Goal: Task Accomplishment & Management: Use online tool/utility

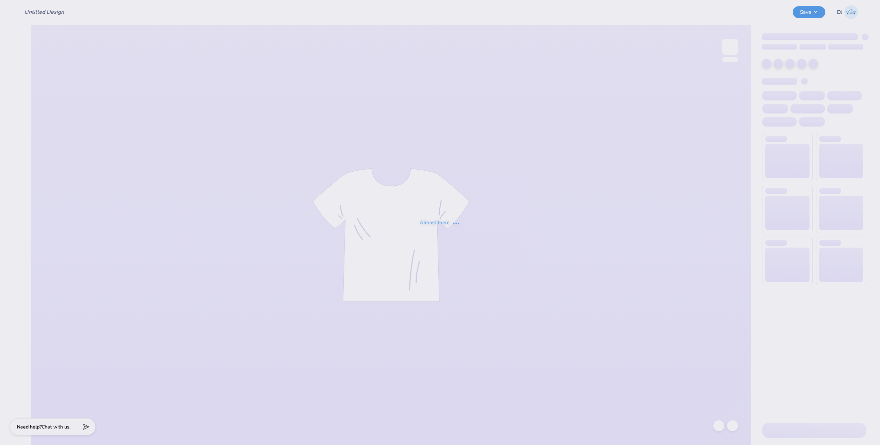
type input "Fall Merch Drop - [US_STATE] Rugby at The [GEOGRAPHIC_DATA][US_STATE]"
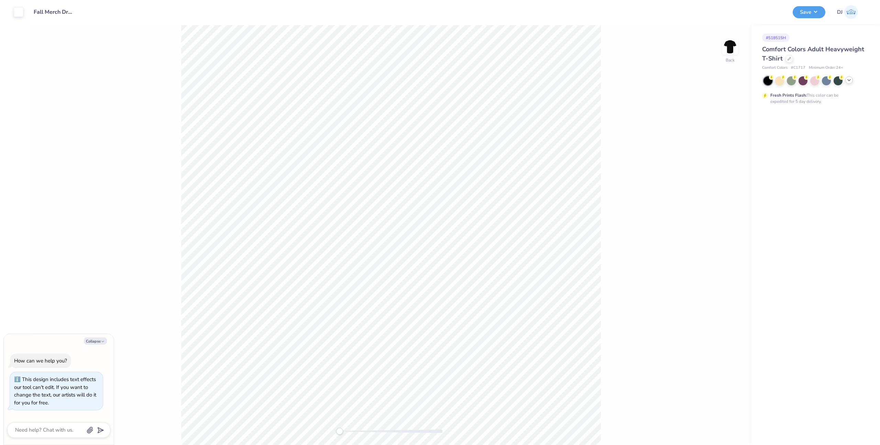
click at [849, 80] on icon at bounding box center [848, 79] width 5 height 5
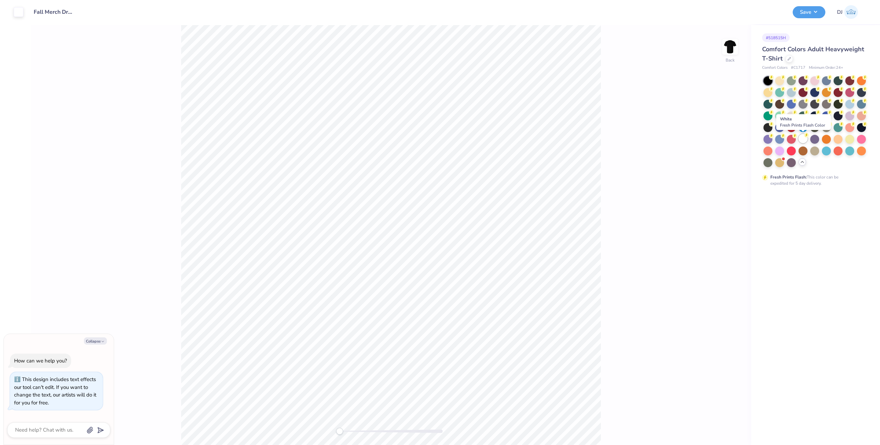
click at [800, 138] on div at bounding box center [802, 138] width 9 height 9
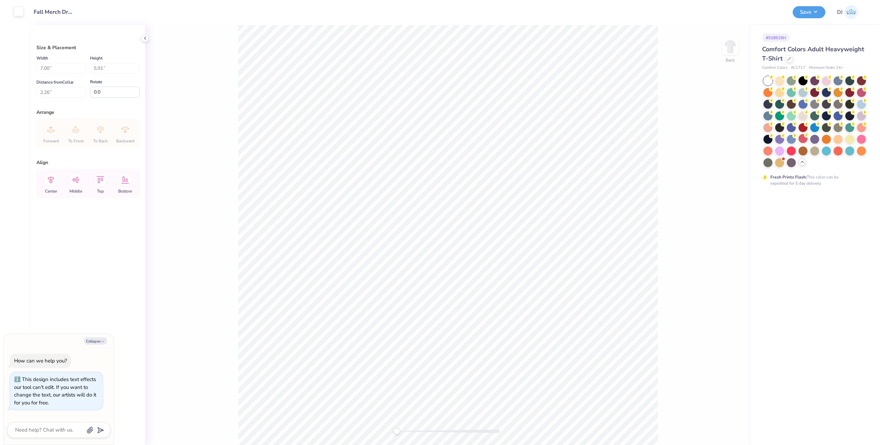
click at [19, 15] on div at bounding box center [19, 12] width 10 height 10
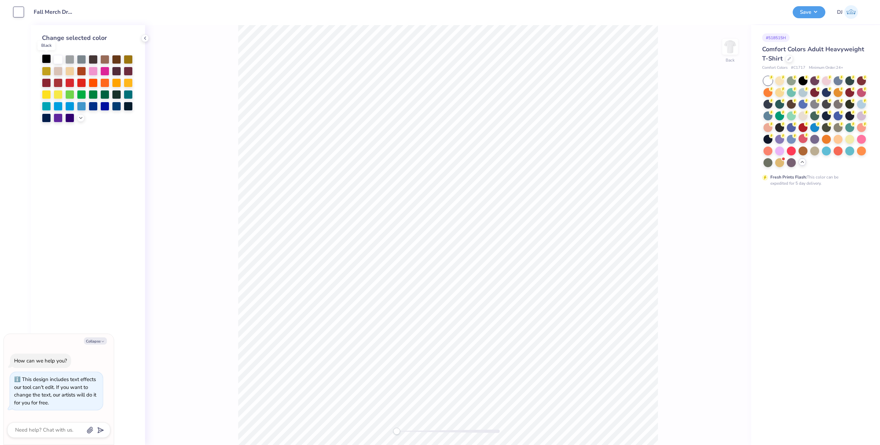
click at [44, 59] on div at bounding box center [46, 58] width 9 height 9
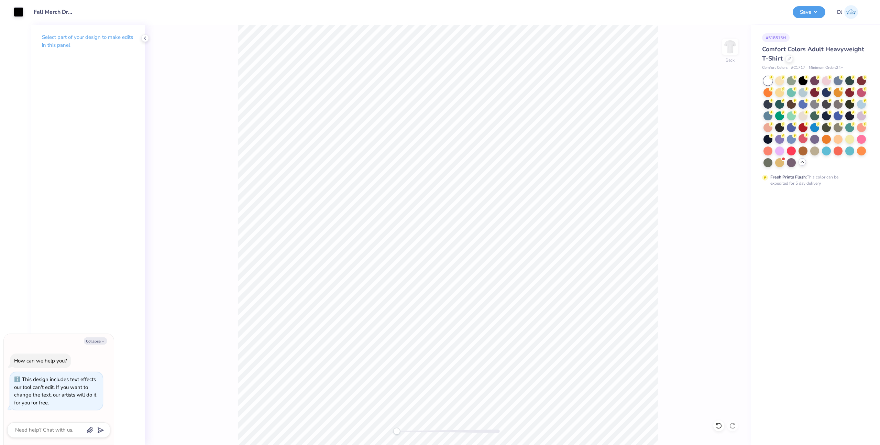
click at [802, 20] on div "Save DJ" at bounding box center [833, 12] width 82 height 24
click at [808, 14] on button "Save" at bounding box center [808, 11] width 33 height 12
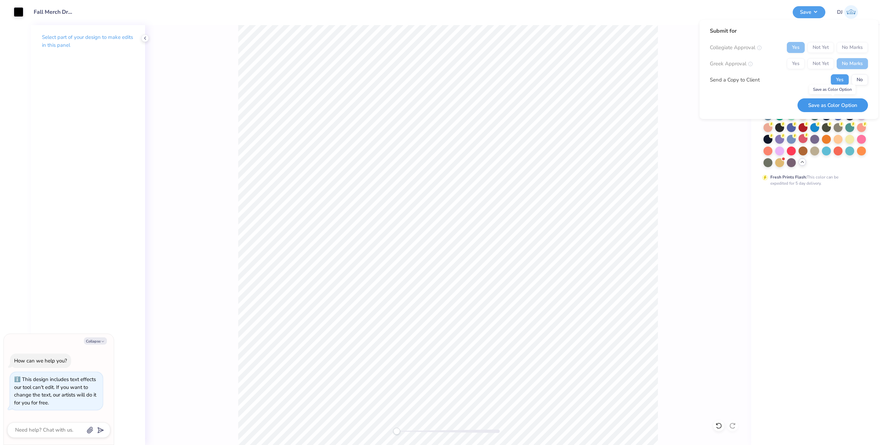
click at [837, 104] on button "Save as Color Option" at bounding box center [832, 105] width 70 height 14
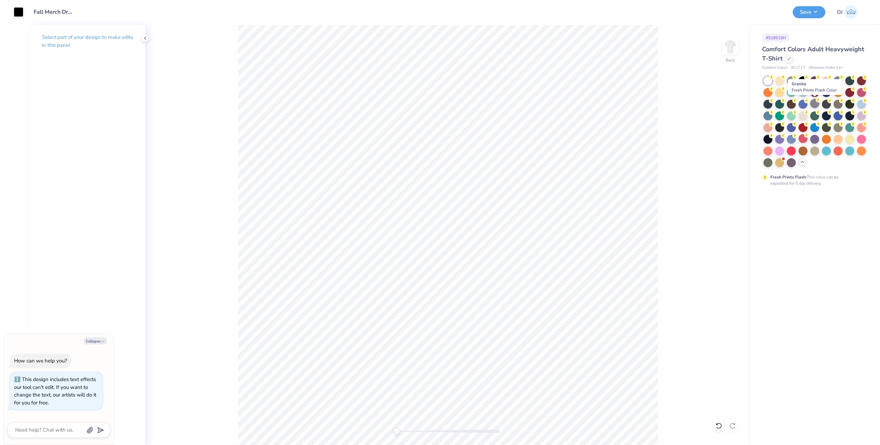
click at [810, 104] on div at bounding box center [814, 103] width 9 height 9
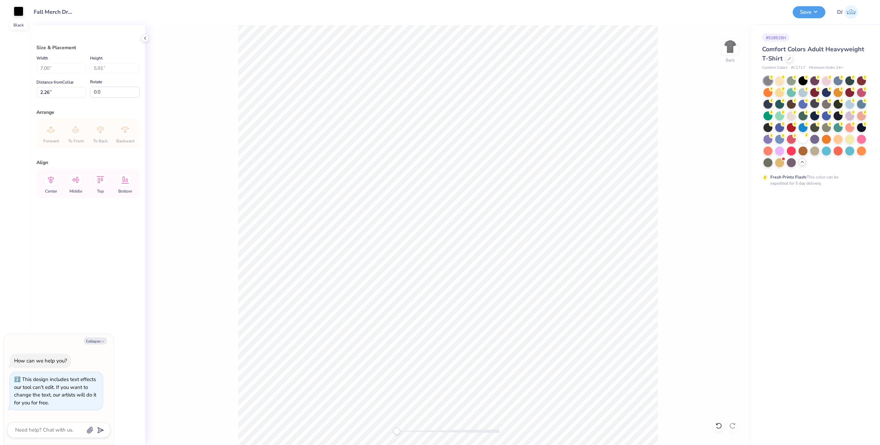
click at [20, 14] on div at bounding box center [19, 12] width 10 height 10
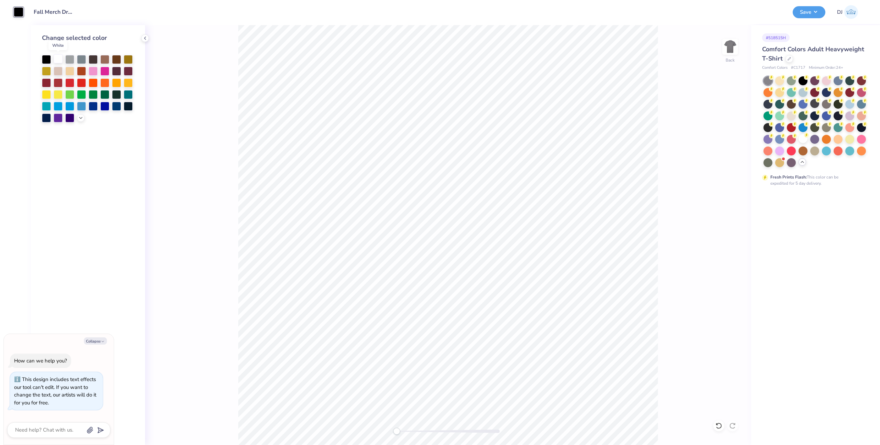
click at [58, 59] on div at bounding box center [58, 58] width 9 height 9
click at [47, 60] on div at bounding box center [46, 58] width 9 height 9
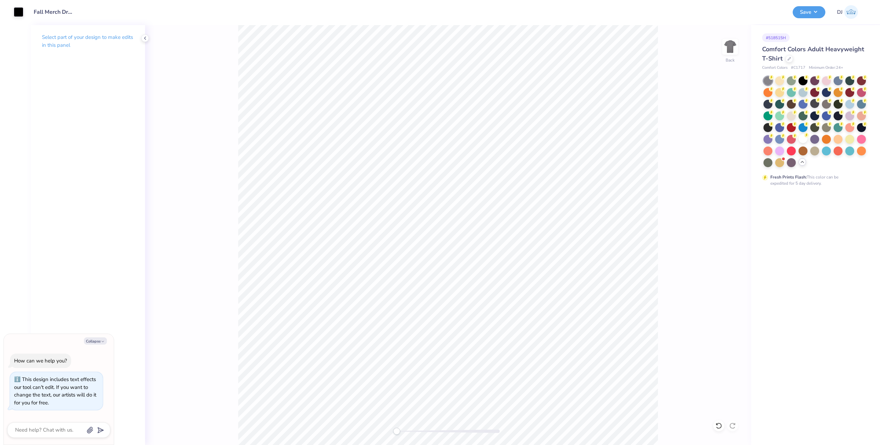
click at [805, 14] on button "Save" at bounding box center [808, 12] width 33 height 12
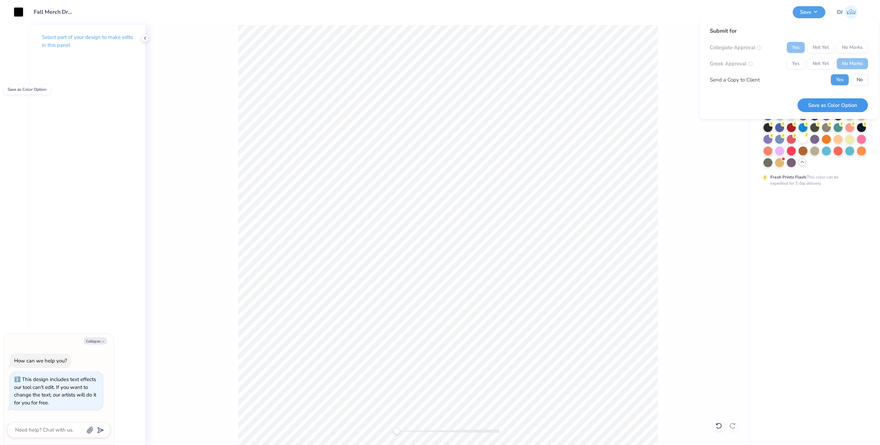
click at [842, 105] on button "Save as Color Option" at bounding box center [832, 105] width 70 height 14
type textarea "x"
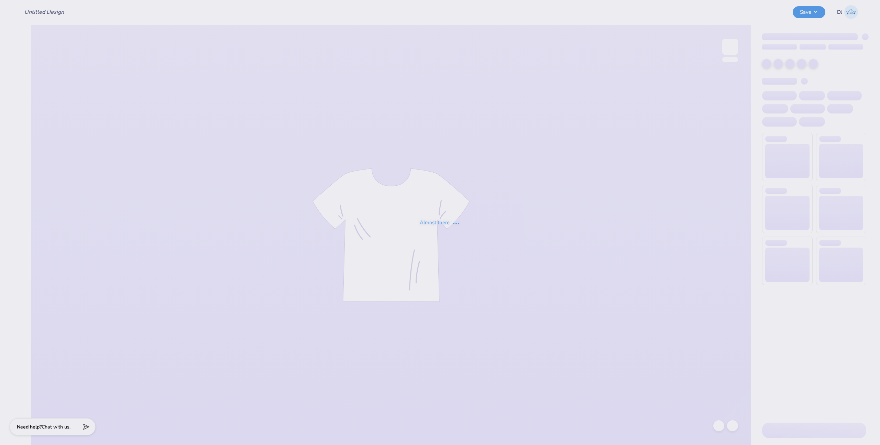
type input "Fall Merch Drop - [US_STATE] Rugby at The [GEOGRAPHIC_DATA][US_STATE]"
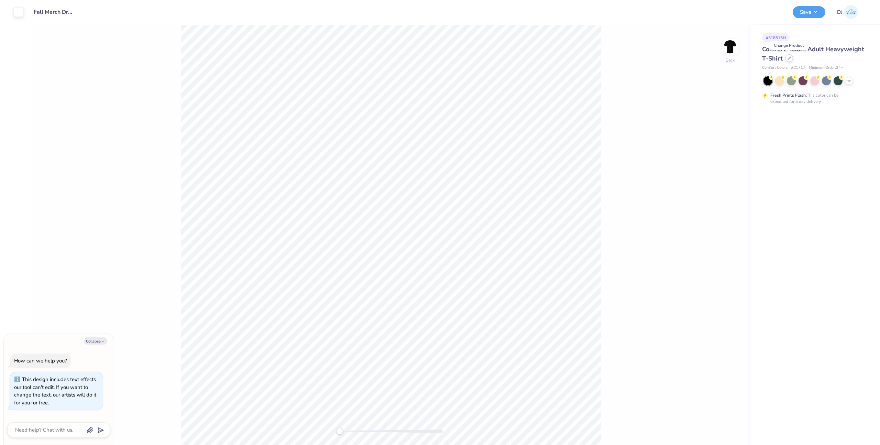
click at [788, 60] on div at bounding box center [789, 58] width 8 height 8
type textarea "x"
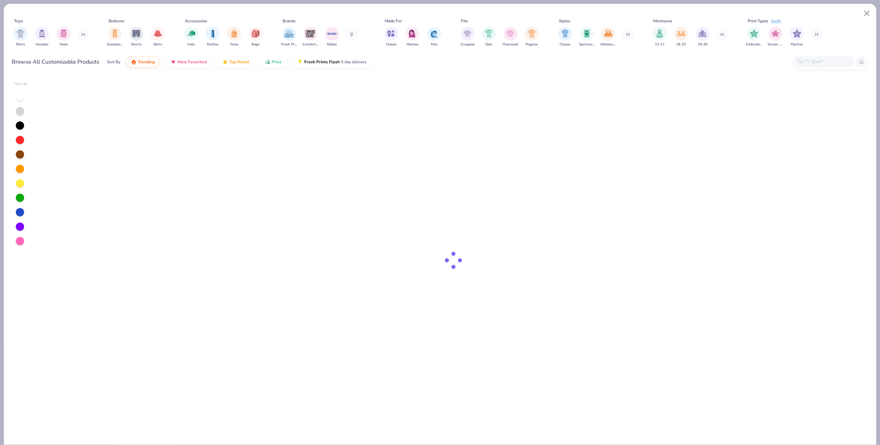
click at [808, 62] on input "text" at bounding box center [822, 62] width 53 height 8
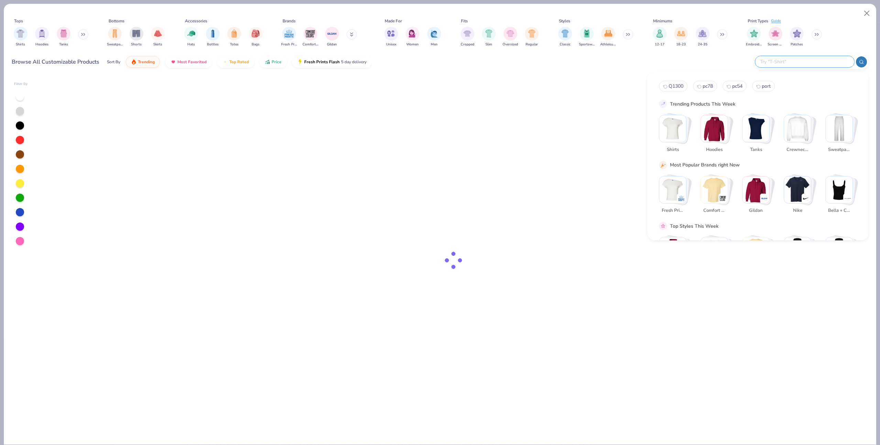
paste input "NKBQ5231"
type input "NKBQ5231"
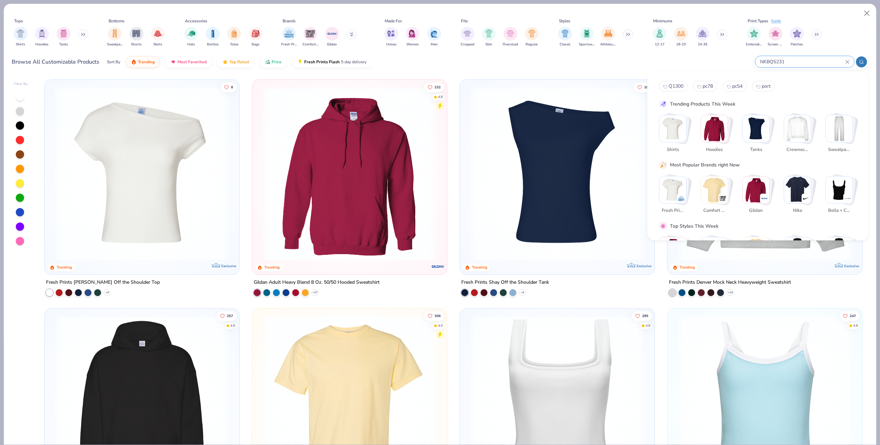
type textarea "x"
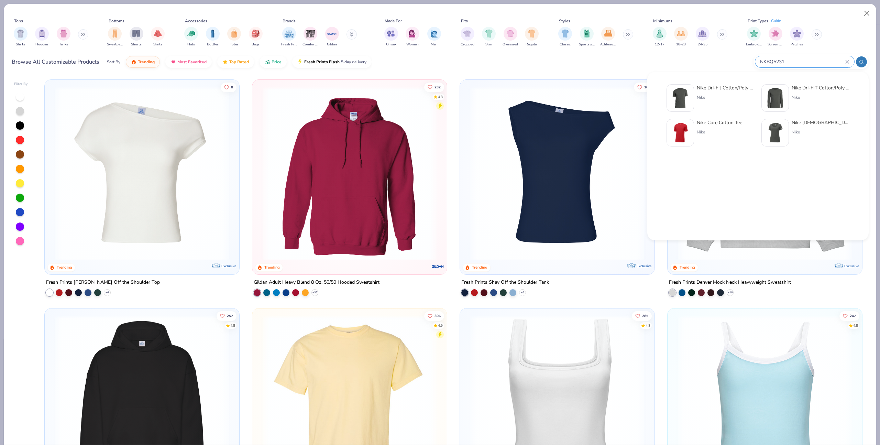
type input "NKBQ5231"
click at [706, 88] on div "Nike Dri-Fit Cotton/Poly Tee" at bounding box center [725, 87] width 58 height 7
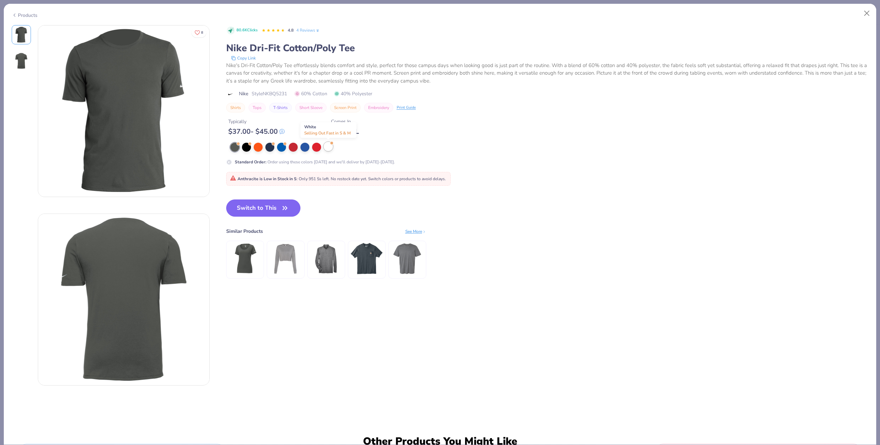
click at [329, 149] on div at bounding box center [328, 146] width 9 height 9
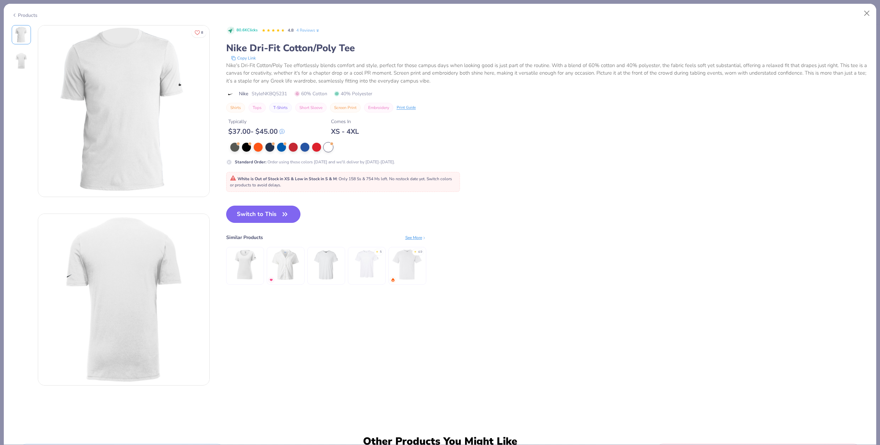
click at [270, 214] on button "Switch to This" at bounding box center [263, 213] width 75 height 17
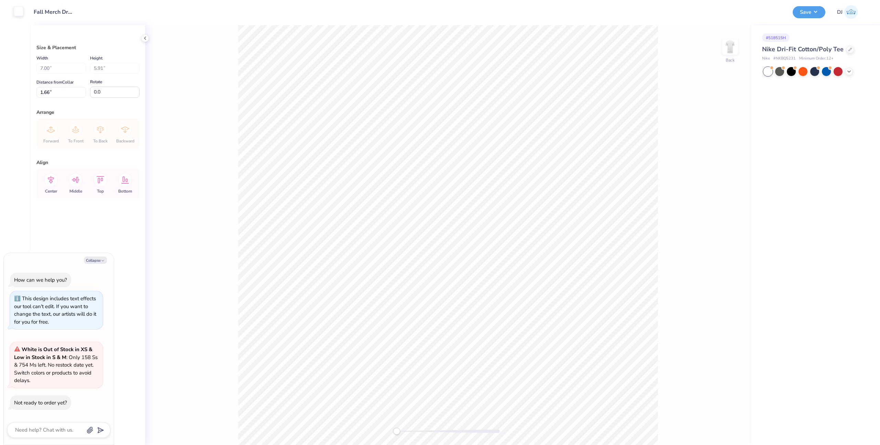
click at [20, 10] on div at bounding box center [19, 12] width 10 height 10
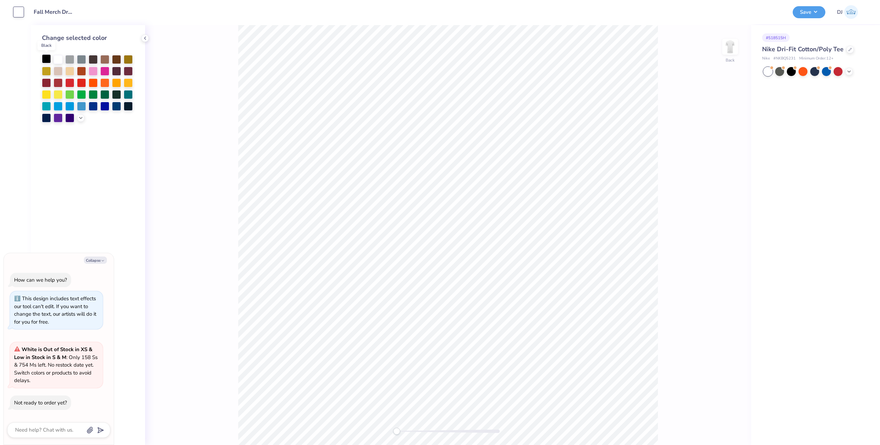
click at [49, 58] on div at bounding box center [46, 58] width 9 height 9
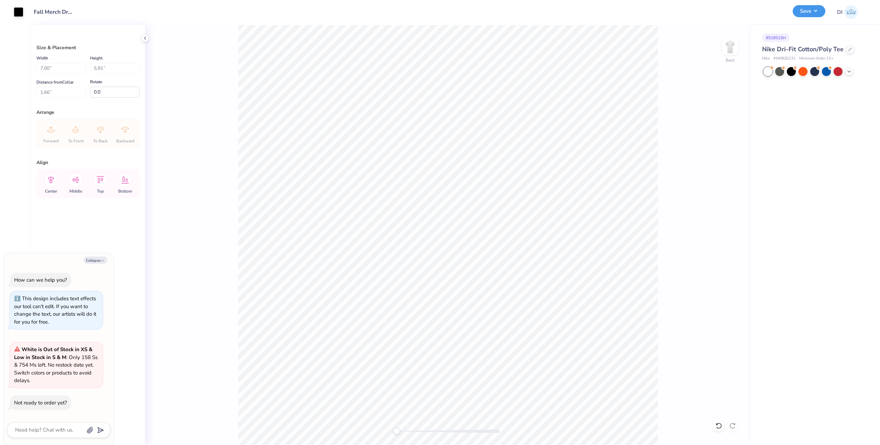
click at [816, 15] on button "Save" at bounding box center [808, 11] width 33 height 12
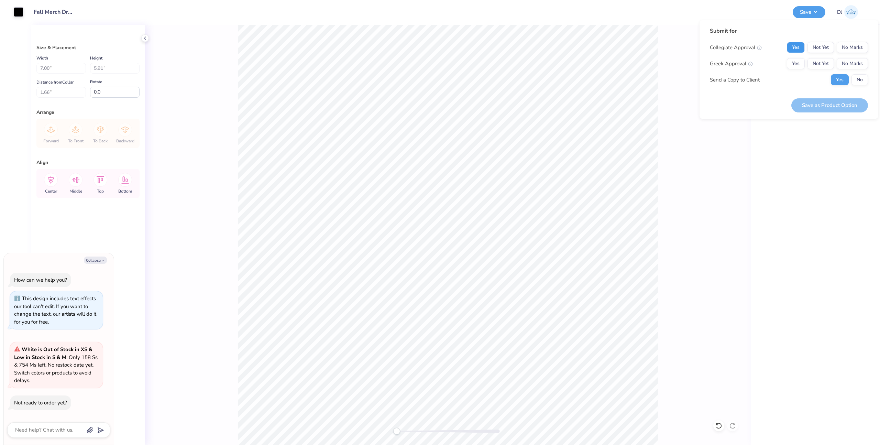
click at [787, 49] on button "Yes" at bounding box center [795, 47] width 18 height 11
click at [851, 64] on button "No Marks" at bounding box center [851, 63] width 31 height 11
click at [859, 81] on button "No" at bounding box center [859, 79] width 16 height 11
click at [838, 106] on button "Save as Product Option" at bounding box center [829, 105] width 77 height 14
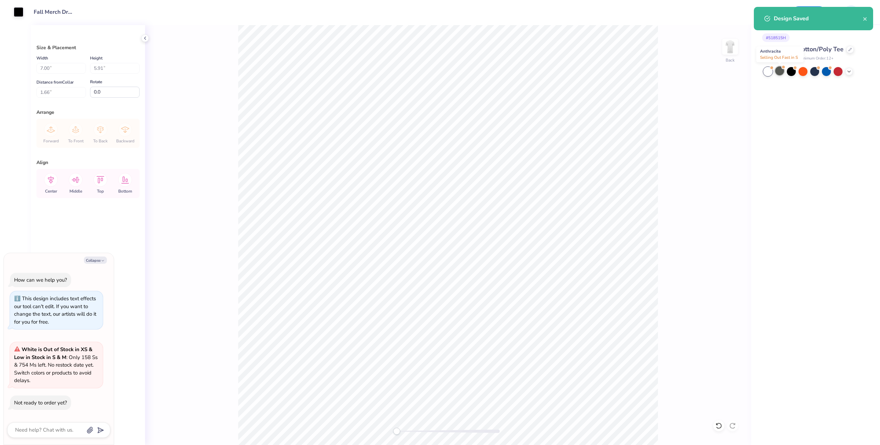
click at [782, 71] on div at bounding box center [779, 70] width 9 height 9
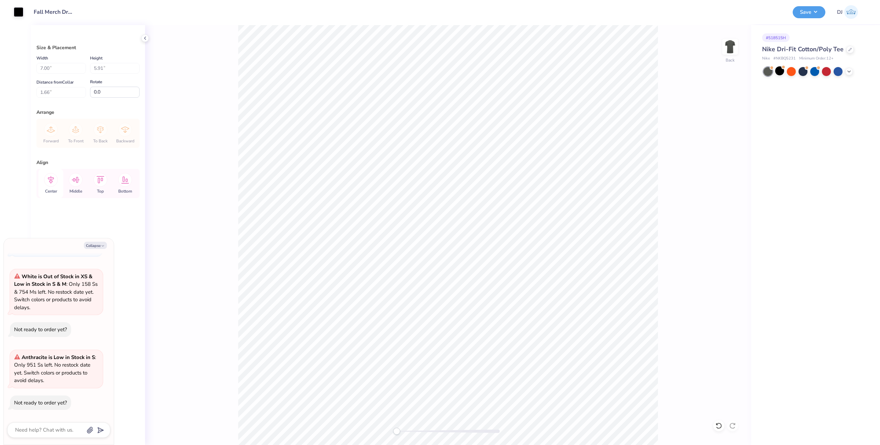
click at [54, 185] on icon at bounding box center [51, 180] width 14 height 14
click at [18, 8] on div at bounding box center [19, 12] width 10 height 10
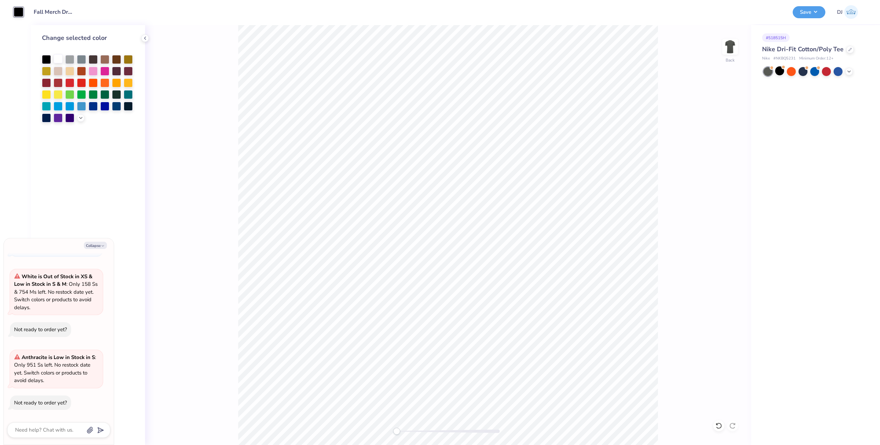
click at [56, 57] on div at bounding box center [58, 58] width 9 height 9
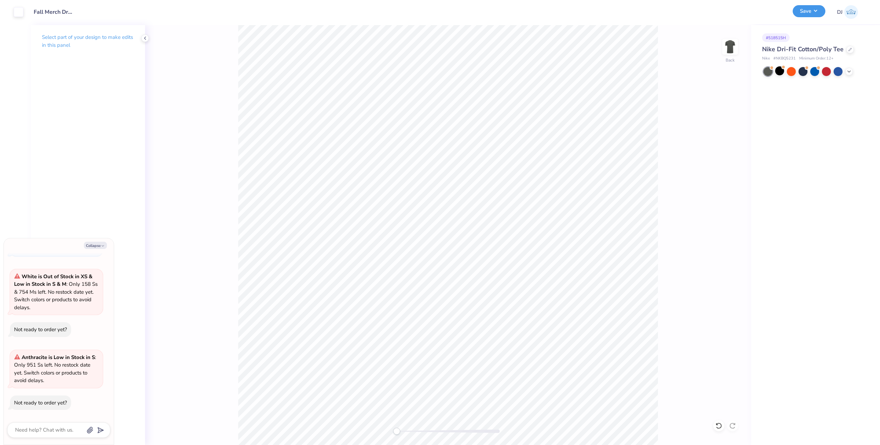
click at [819, 7] on button "Save" at bounding box center [808, 11] width 33 height 12
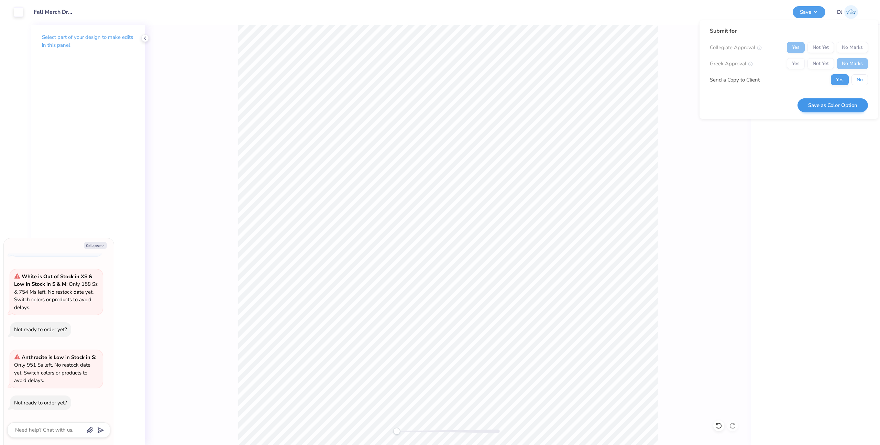
drag, startPoint x: 863, startPoint y: 83, endPoint x: 850, endPoint y: 103, distance: 23.5
click at [863, 84] on button "No" at bounding box center [859, 79] width 16 height 11
type textarea "x"
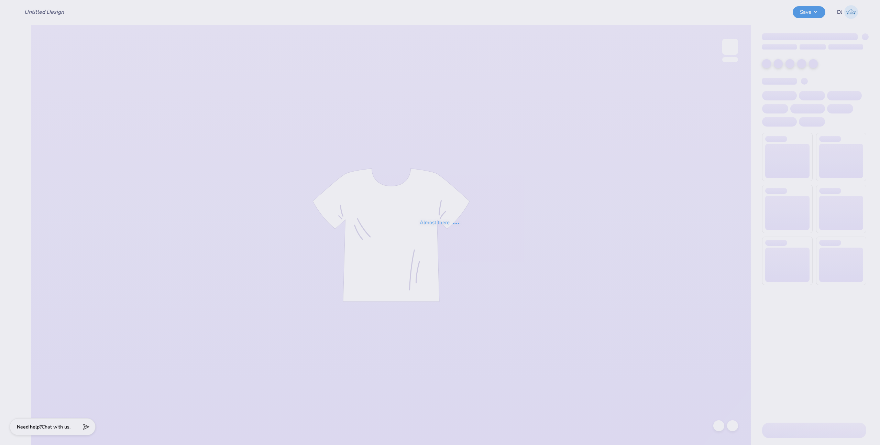
type input "Fall Merch Drop - [US_STATE] Rugby at The [GEOGRAPHIC_DATA][US_STATE]"
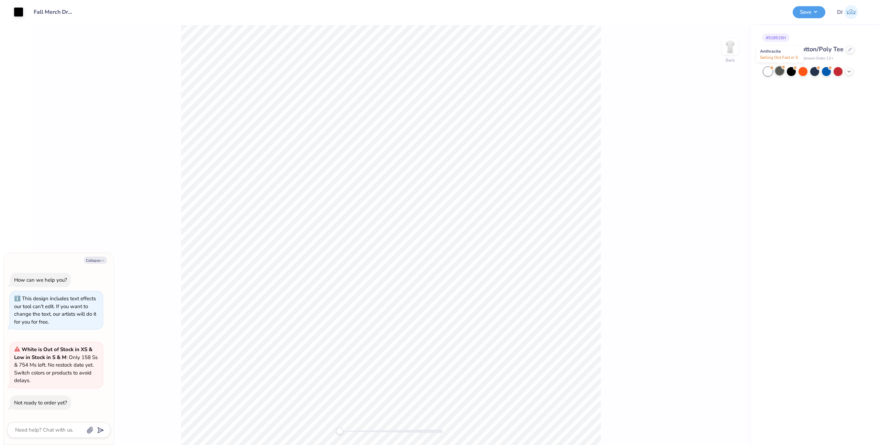
click at [777, 69] on div at bounding box center [779, 70] width 9 height 9
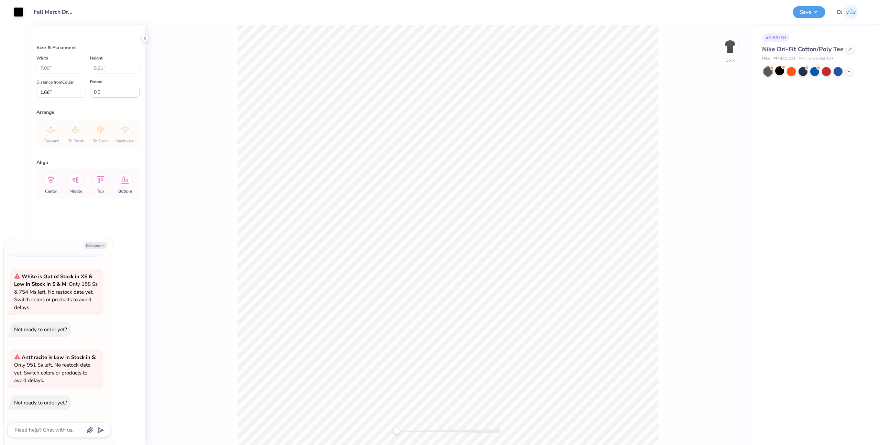
click at [50, 183] on icon at bounding box center [51, 180] width 14 height 14
click at [22, 12] on div at bounding box center [19, 12] width 10 height 10
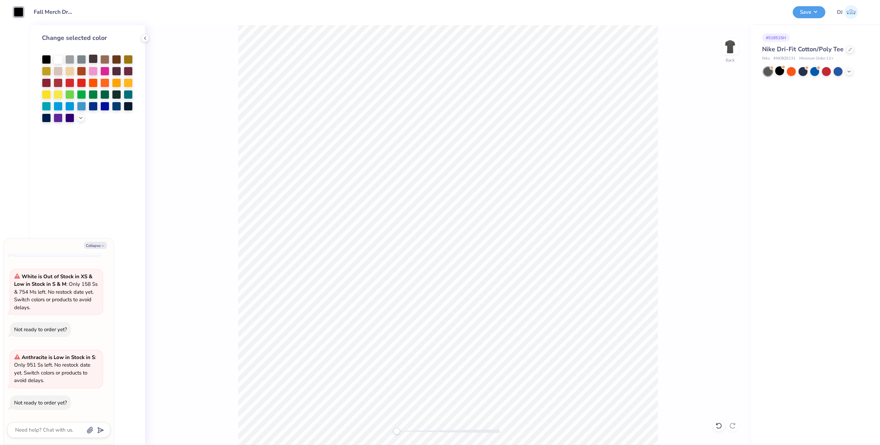
drag, startPoint x: 58, startPoint y: 58, endPoint x: 90, endPoint y: 60, distance: 32.8
click at [58, 58] on div at bounding box center [58, 59] width 9 height 9
click at [801, 17] on button "Save" at bounding box center [808, 11] width 33 height 12
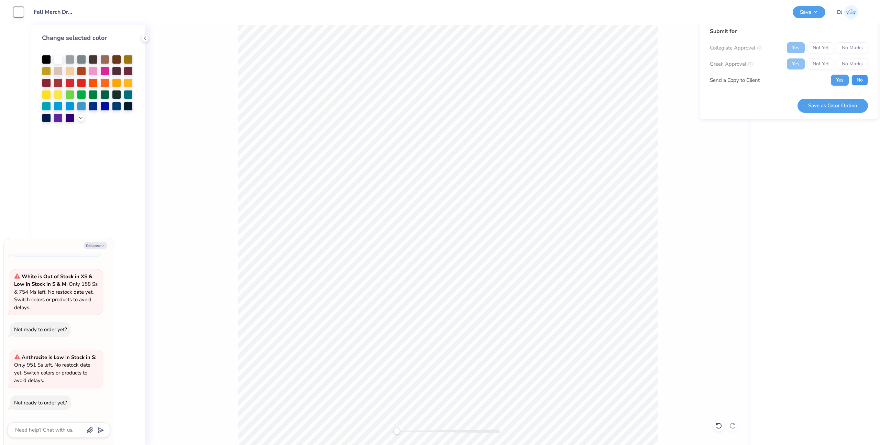
click at [860, 81] on button "No" at bounding box center [859, 80] width 16 height 11
click at [48, 61] on div at bounding box center [46, 58] width 9 height 9
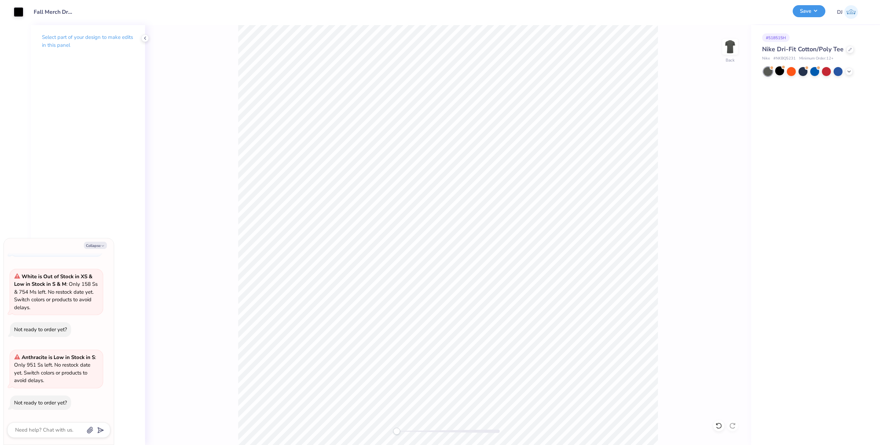
click at [810, 15] on button "Save" at bounding box center [808, 11] width 33 height 12
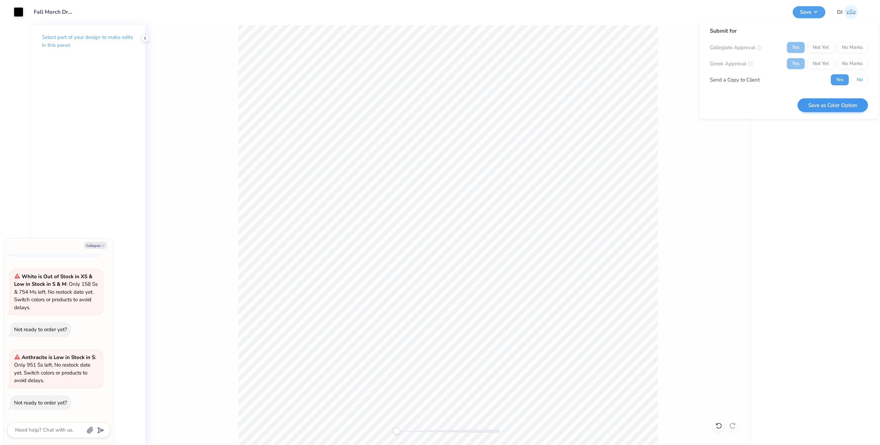
drag, startPoint x: 854, startPoint y: 80, endPoint x: 846, endPoint y: 100, distance: 21.6
click at [854, 81] on button "No" at bounding box center [859, 79] width 16 height 11
click at [846, 102] on button "Save as Color Option" at bounding box center [832, 105] width 70 height 14
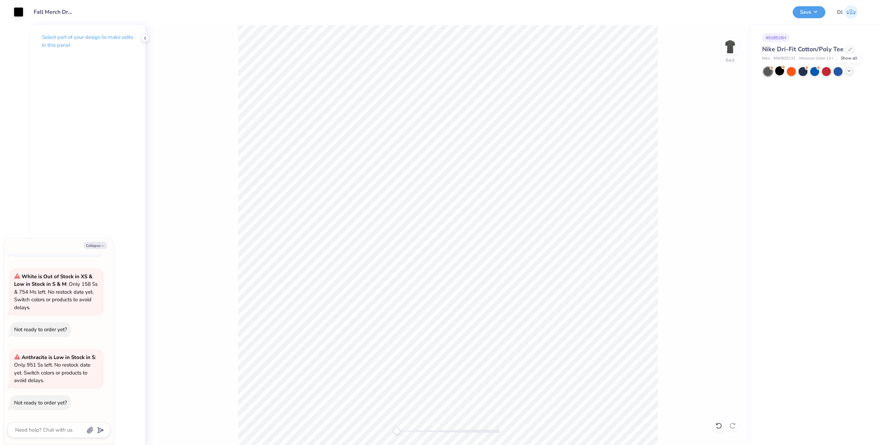
click at [848, 72] on icon at bounding box center [848, 70] width 5 height 5
click at [779, 71] on div at bounding box center [779, 70] width 9 height 9
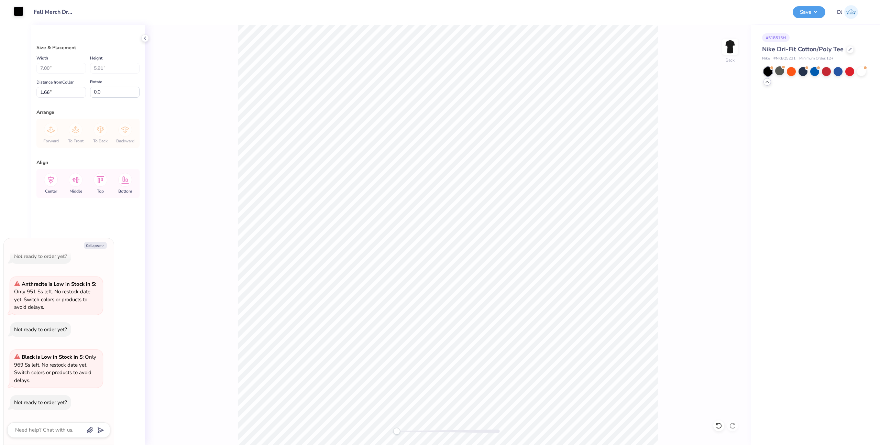
click at [19, 11] on div at bounding box center [19, 12] width 10 height 10
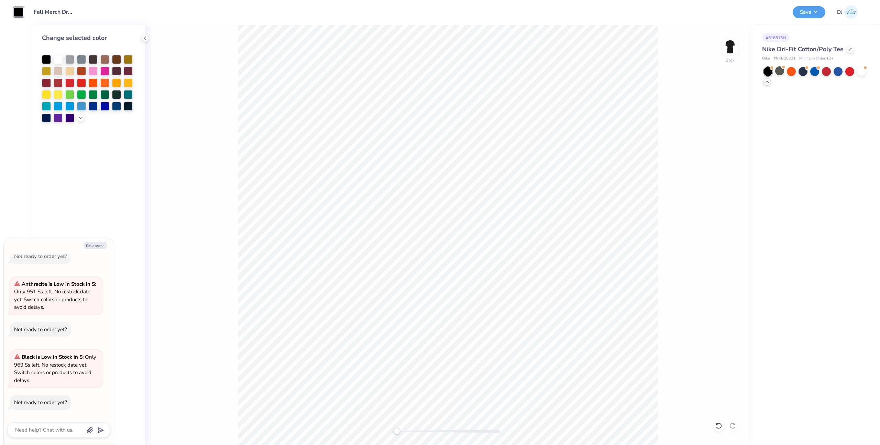
click at [55, 53] on div "Change selected color" at bounding box center [88, 77] width 92 height 89
click at [57, 55] on div at bounding box center [58, 58] width 9 height 9
click at [146, 40] on icon at bounding box center [144, 37] width 5 height 5
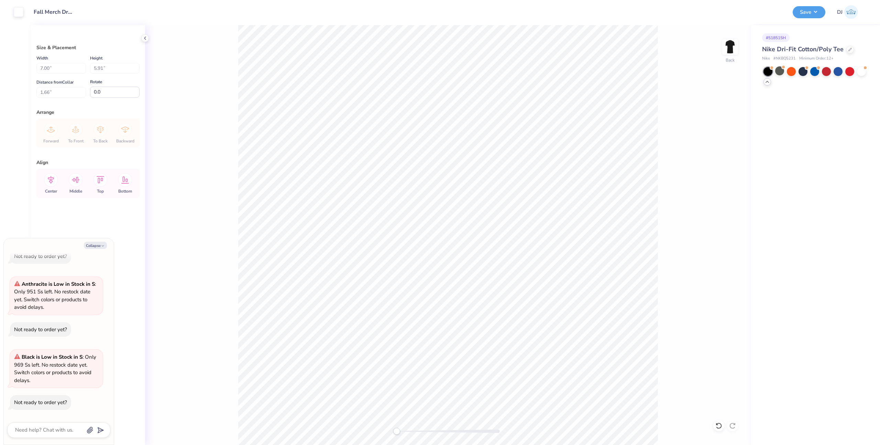
type textarea "x"
type input "2.37"
type textarea "x"
type input "3.00"
click at [818, 15] on button "Save" at bounding box center [808, 11] width 33 height 12
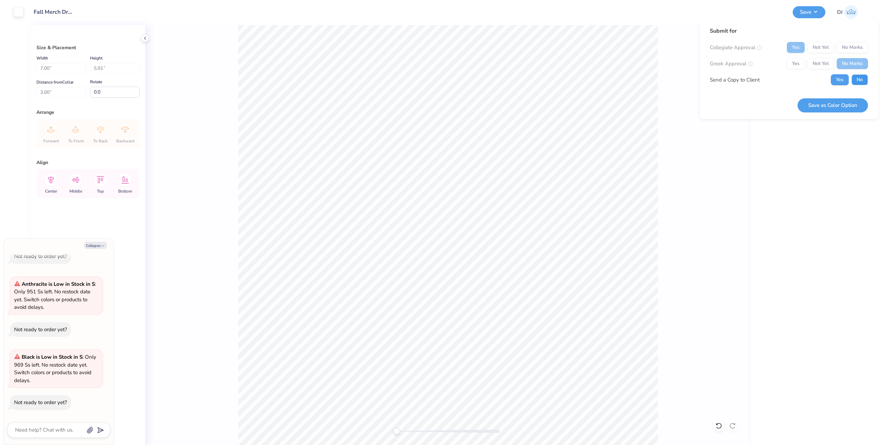
click at [859, 85] on button "No" at bounding box center [859, 79] width 16 height 11
click at [840, 106] on button "Save as Color Option" at bounding box center [832, 105] width 70 height 14
type textarea "x"
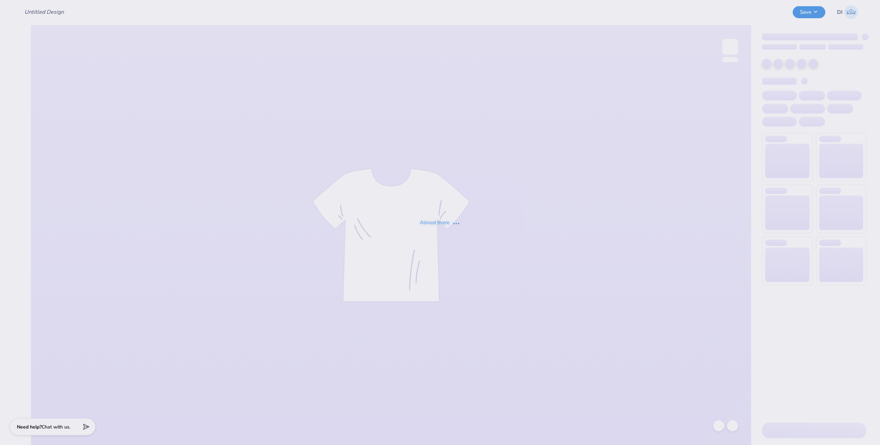
type input "Fall Merch Drop - [US_STATE] Rugby at The [GEOGRAPHIC_DATA][US_STATE]"
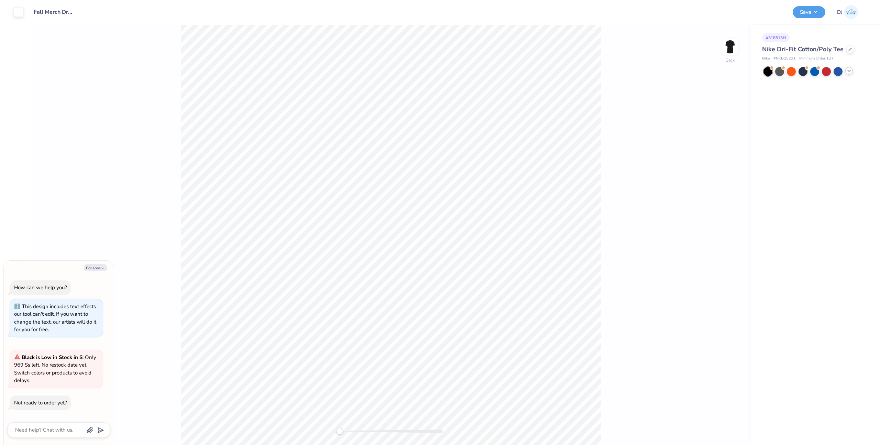
click at [851, 72] on icon at bounding box center [848, 70] width 5 height 5
click at [857, 72] on div at bounding box center [861, 71] width 9 height 9
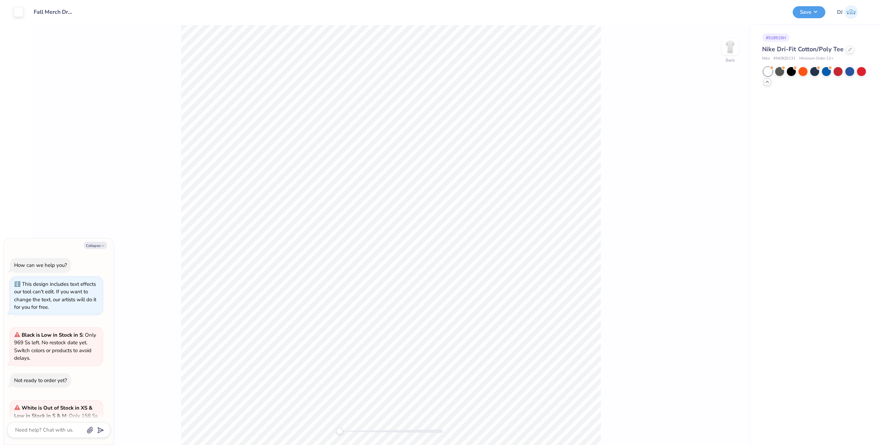
scroll to position [58, 0]
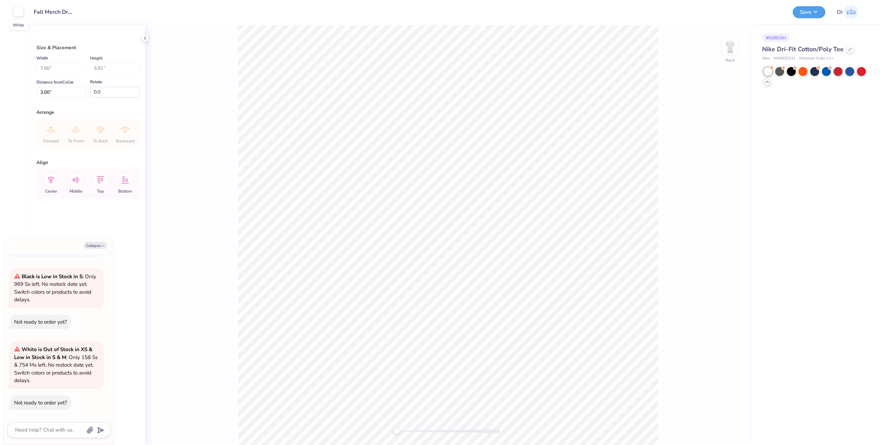
click at [20, 12] on div at bounding box center [19, 12] width 10 height 10
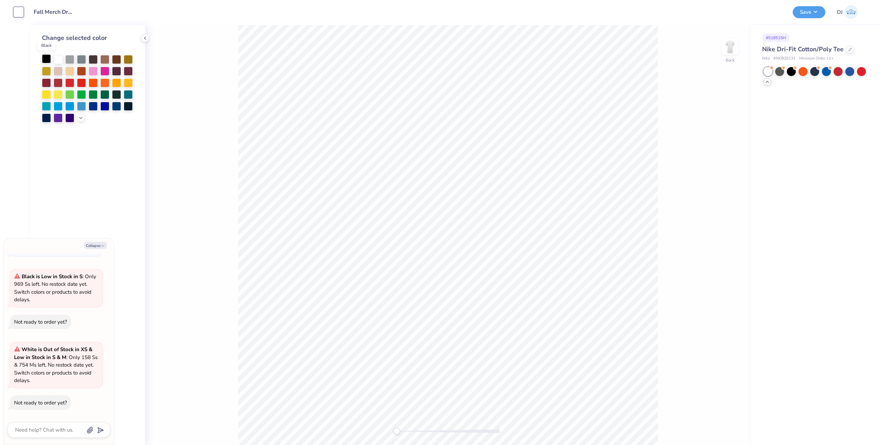
click at [47, 60] on div at bounding box center [46, 58] width 9 height 9
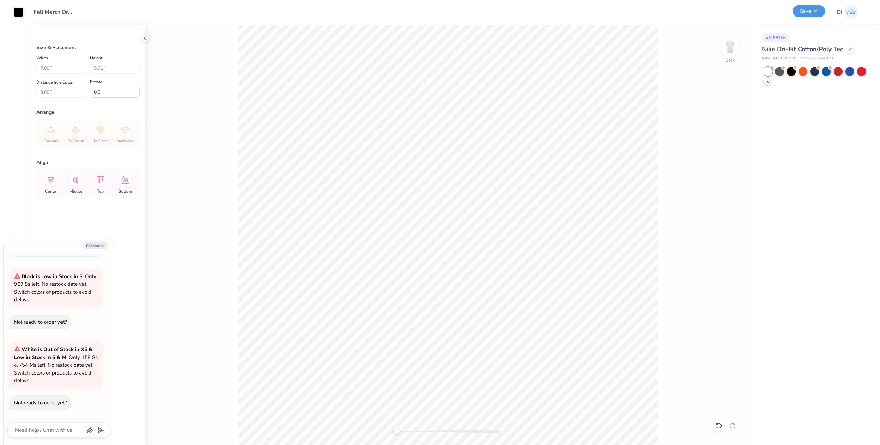
click at [814, 7] on button "Save" at bounding box center [808, 11] width 33 height 12
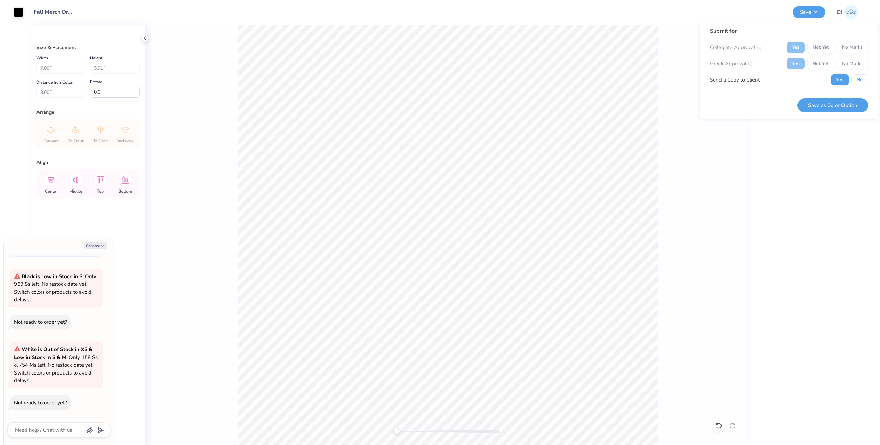
click at [858, 81] on button "No" at bounding box center [859, 79] width 16 height 11
click at [851, 98] on button "Save as Color Option" at bounding box center [832, 105] width 70 height 14
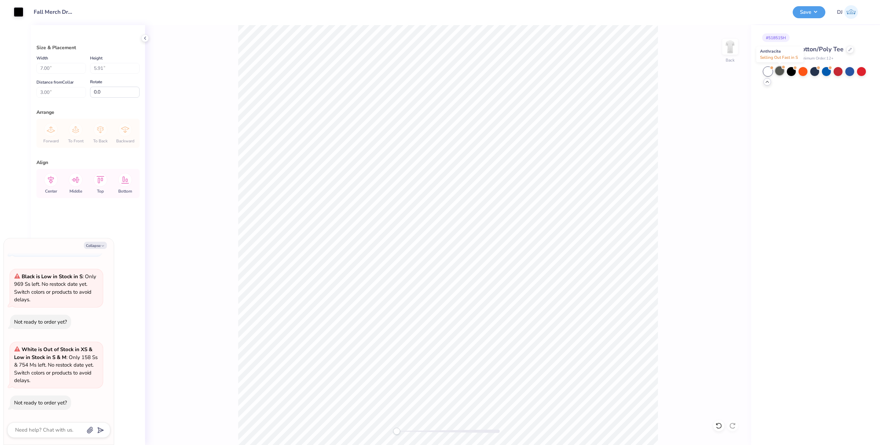
click at [777, 72] on div at bounding box center [779, 70] width 9 height 9
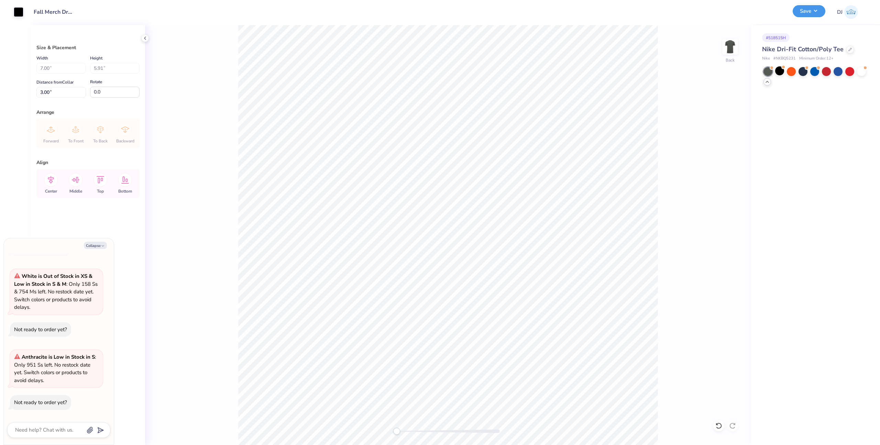
click at [815, 14] on button "Save" at bounding box center [808, 11] width 33 height 12
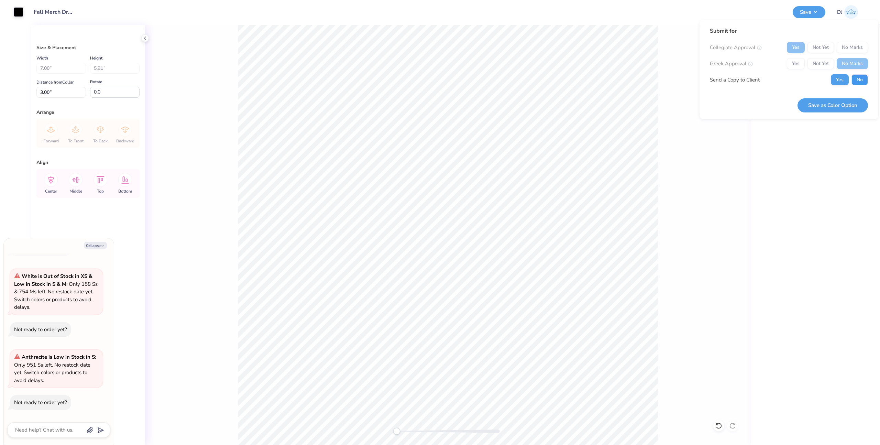
click at [860, 77] on button "No" at bounding box center [859, 79] width 16 height 11
click at [843, 109] on button "Save as Color Option" at bounding box center [832, 105] width 70 height 14
type textarea "x"
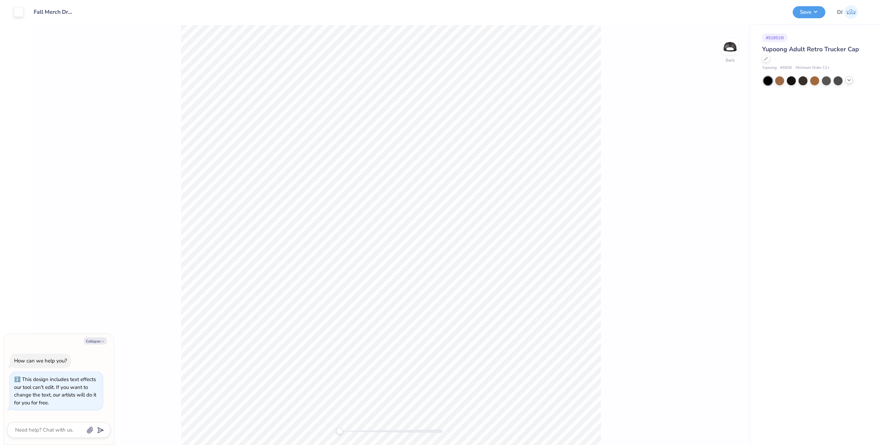
click at [849, 81] on icon at bounding box center [848, 79] width 5 height 5
click at [817, 113] on div at bounding box center [814, 115] width 9 height 9
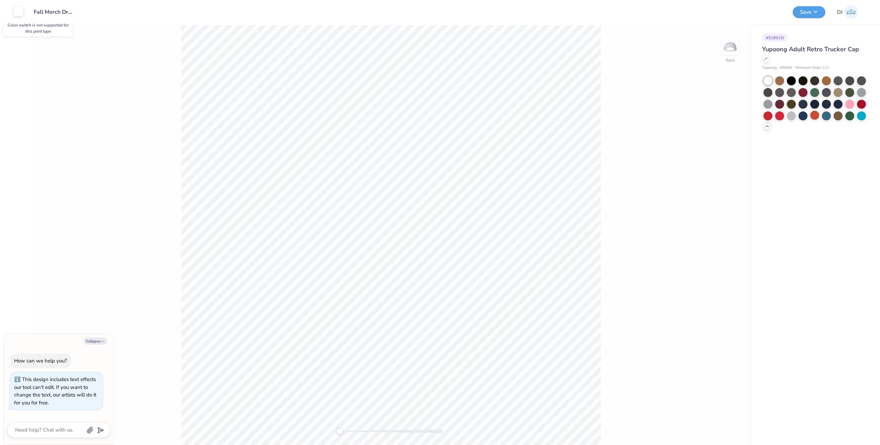
click at [21, 14] on div at bounding box center [19, 12] width 10 height 10
click at [801, 12] on button "Save" at bounding box center [808, 11] width 33 height 12
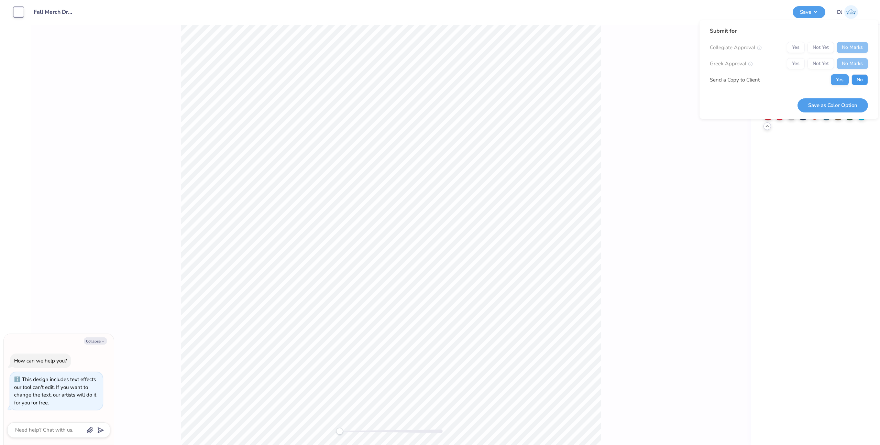
click at [860, 79] on button "No" at bounding box center [859, 79] width 16 height 11
click at [851, 104] on button "Save as Color Option" at bounding box center [832, 105] width 70 height 14
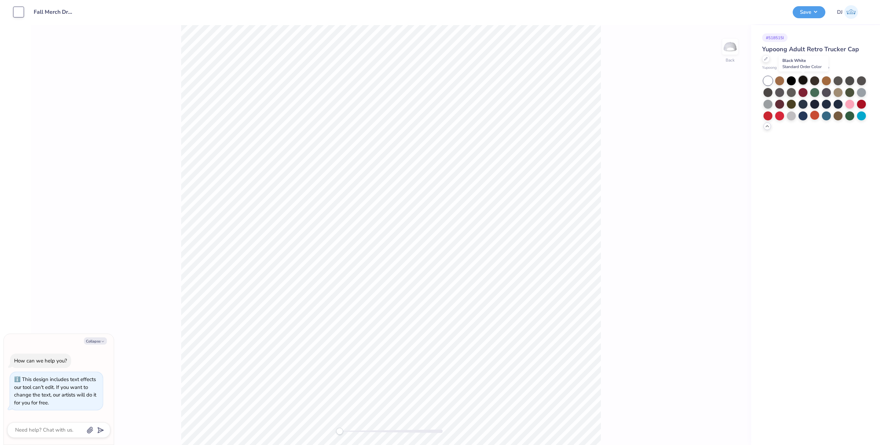
click at [805, 79] on div at bounding box center [802, 80] width 9 height 9
click at [812, 7] on button "Save" at bounding box center [808, 11] width 33 height 12
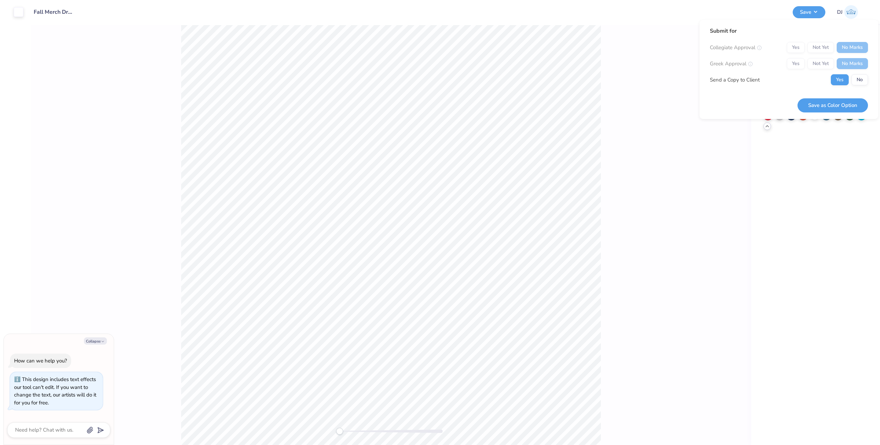
click at [856, 87] on div "Submit for Collegiate Approval Yes Not Yet No Marks Greek Approval Yes Not Yet …" at bounding box center [789, 59] width 158 height 64
click at [857, 81] on button "No" at bounding box center [859, 79] width 16 height 11
click at [846, 103] on button "Save as Color Option" at bounding box center [832, 105] width 70 height 14
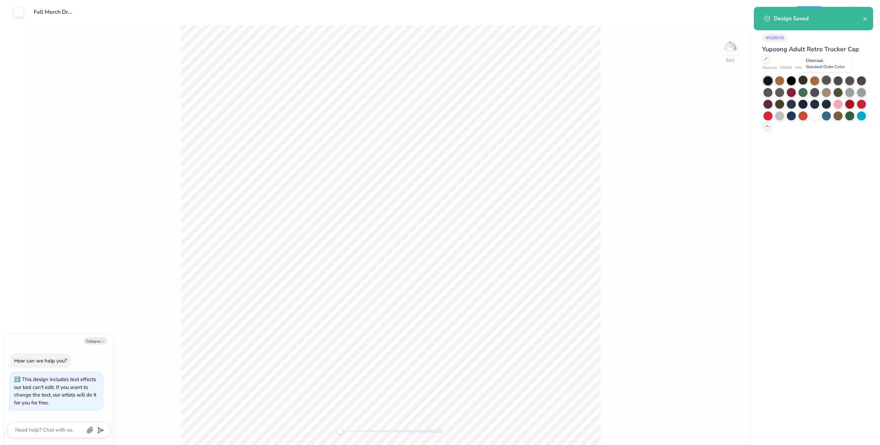
click at [826, 79] on div at bounding box center [826, 80] width 9 height 9
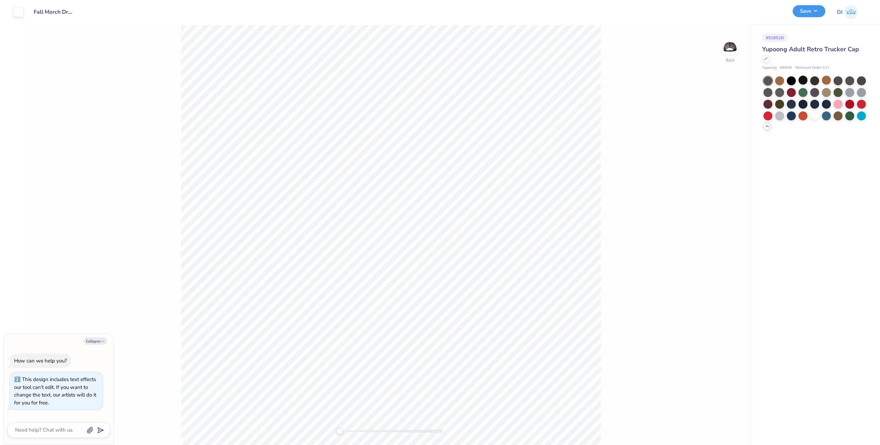
click at [813, 14] on button "Save" at bounding box center [808, 11] width 33 height 12
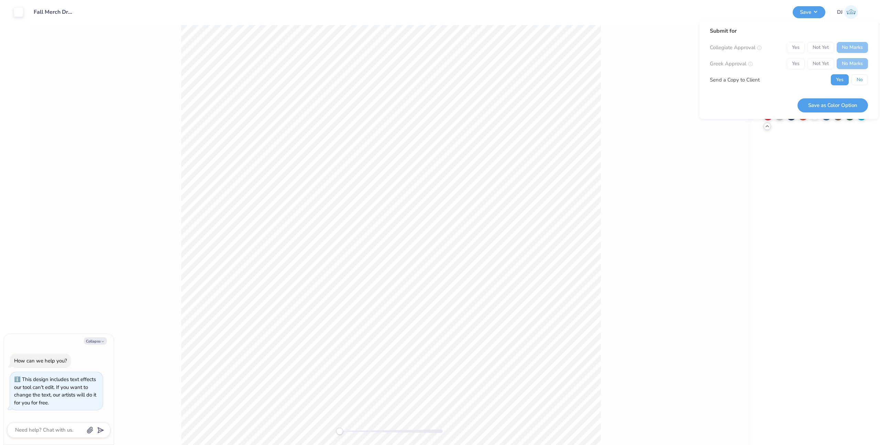
drag, startPoint x: 860, startPoint y: 82, endPoint x: 852, endPoint y: 96, distance: 15.9
click at [860, 82] on button "No" at bounding box center [859, 79] width 16 height 11
click at [843, 112] on div "Submit for Collegiate Approval Yes Not Yet No Marks Greek Approval Yes Not Yet …" at bounding box center [788, 69] width 179 height 99
click at [847, 104] on button "Save as Color Option" at bounding box center [832, 105] width 70 height 14
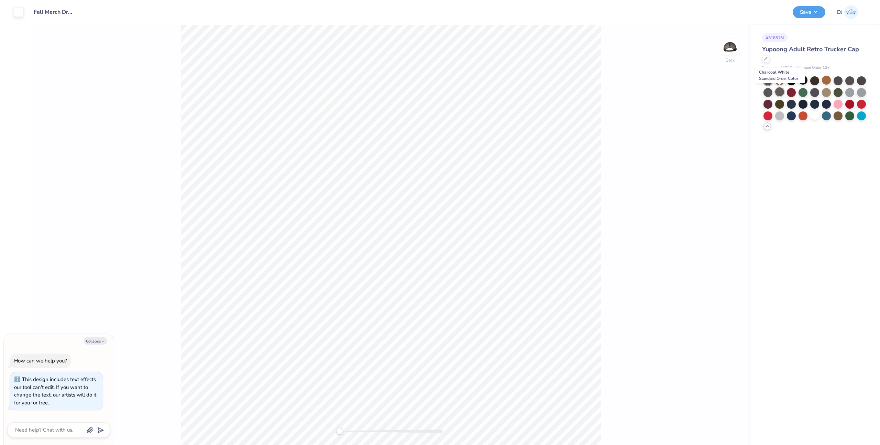
click at [780, 91] on div at bounding box center [779, 91] width 9 height 9
click at [801, 15] on button "Save" at bounding box center [808, 11] width 33 height 12
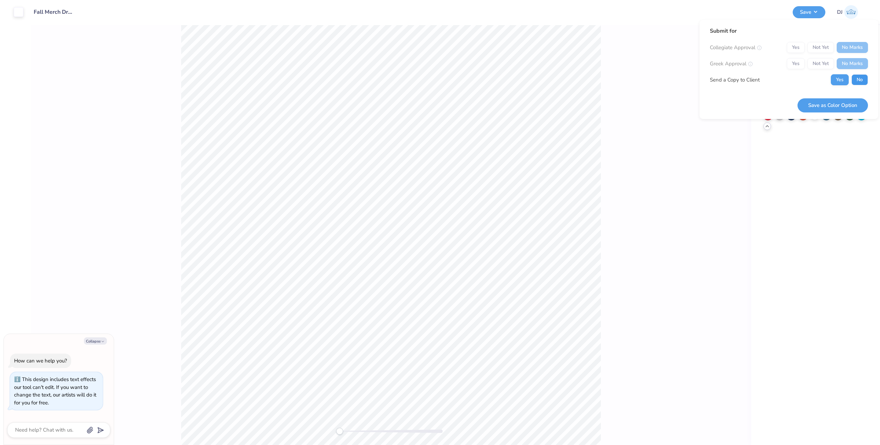
click at [864, 81] on button "No" at bounding box center [859, 79] width 16 height 11
click at [847, 101] on button "Save as Color Option" at bounding box center [832, 105] width 70 height 14
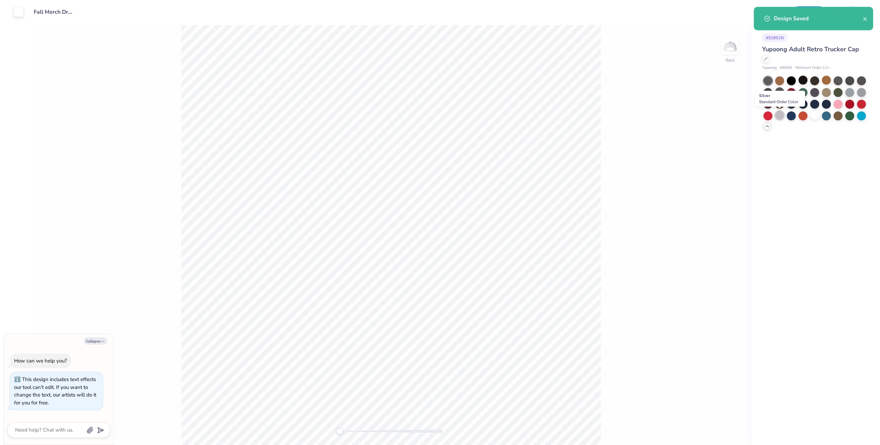
click at [781, 115] on div at bounding box center [779, 115] width 9 height 9
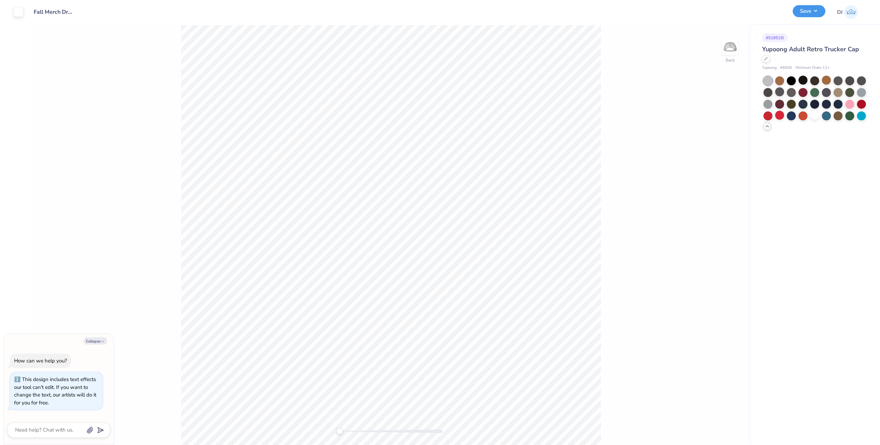
click at [817, 12] on button "Save" at bounding box center [808, 11] width 33 height 12
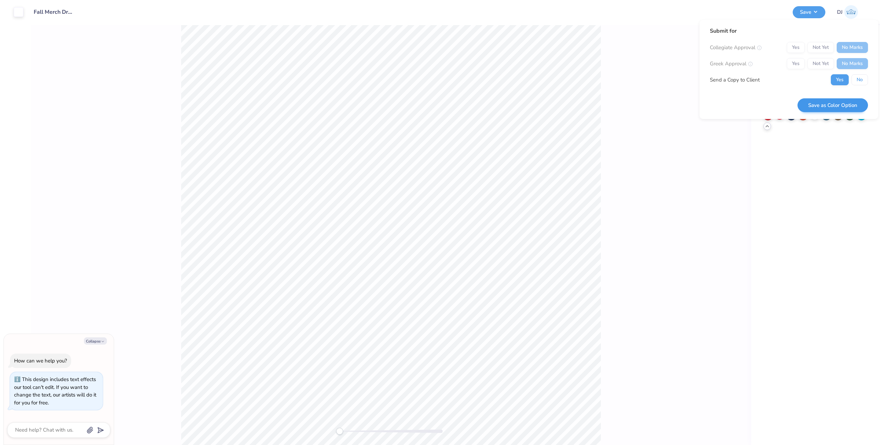
drag, startPoint x: 857, startPoint y: 78, endPoint x: 856, endPoint y: 102, distance: 23.7
click at [857, 78] on button "No" at bounding box center [859, 79] width 16 height 11
click at [856, 103] on button "Save as Color Option" at bounding box center [832, 105] width 70 height 14
type textarea "x"
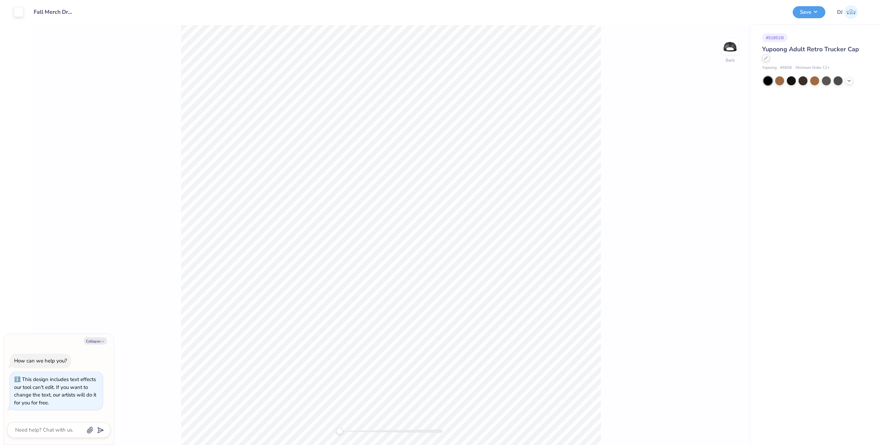
click at [765, 56] on div at bounding box center [766, 58] width 8 height 8
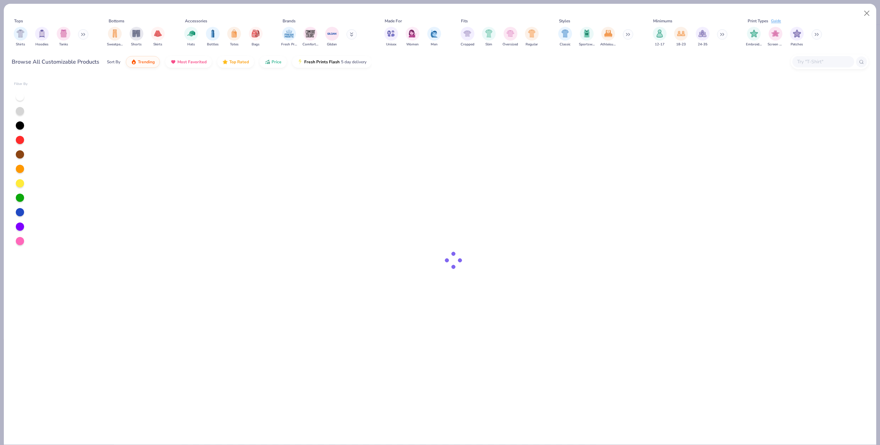
type textarea "x"
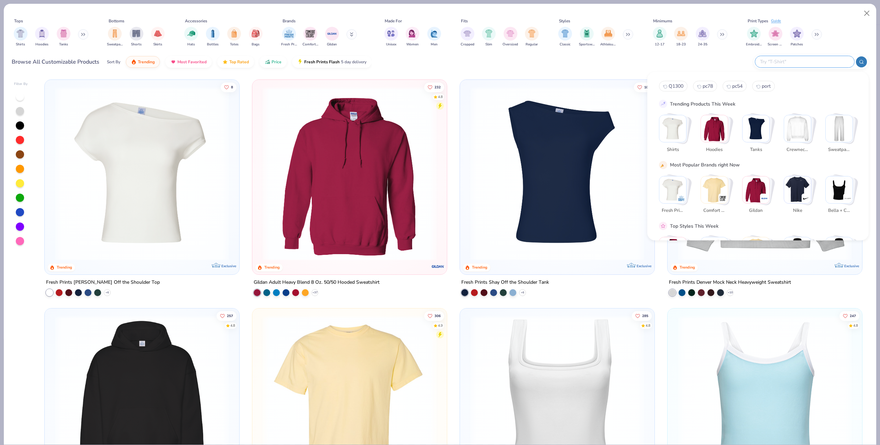
click at [826, 58] on input "text" at bounding box center [804, 62] width 90 height 8
paste input "6245"
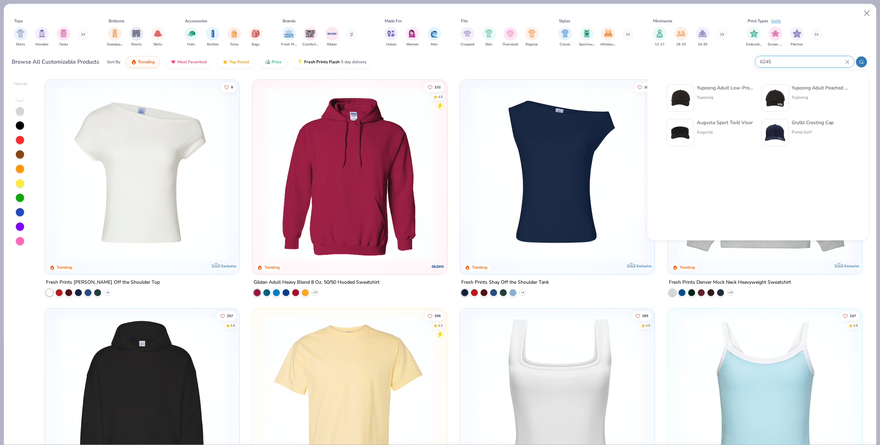
type input "6245"
click at [687, 98] on img at bounding box center [679, 97] width 21 height 21
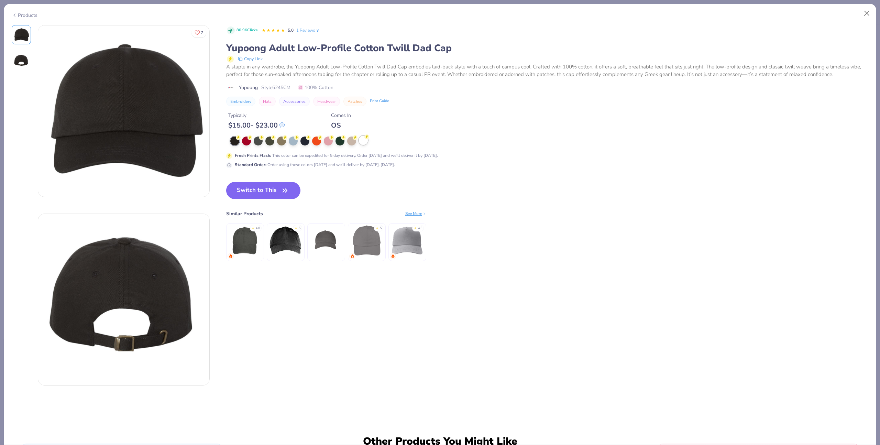
click at [359, 142] on div at bounding box center [363, 140] width 9 height 9
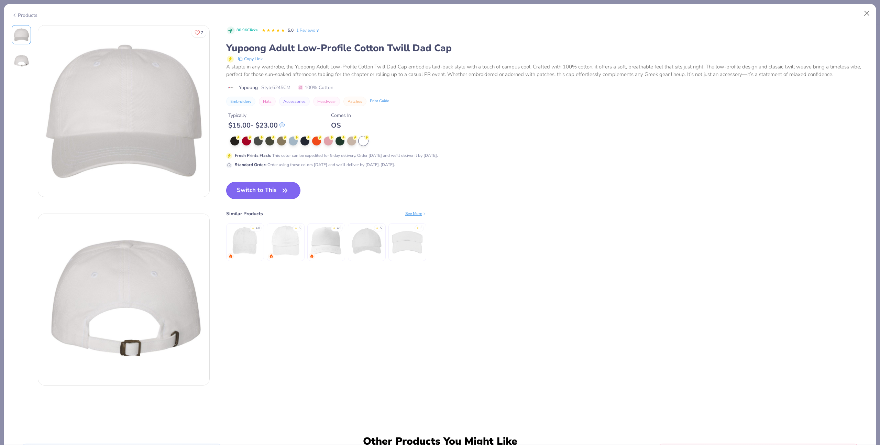
click at [269, 193] on button "Switch to This" at bounding box center [263, 190] width 75 height 17
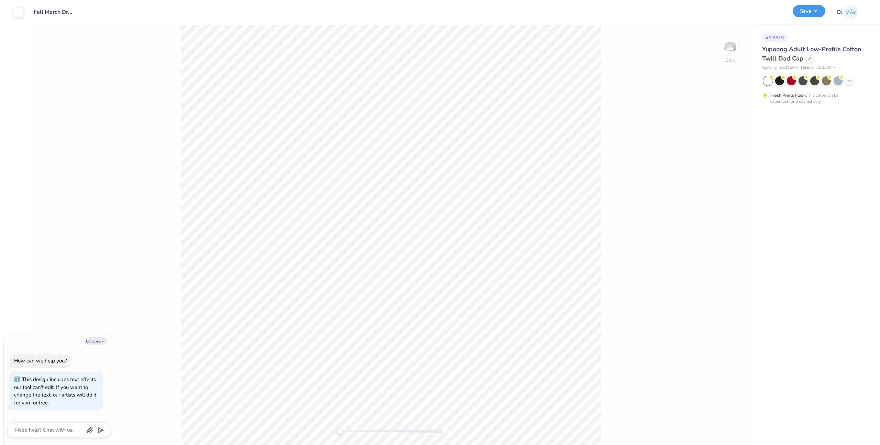
click at [796, 14] on button "Save" at bounding box center [808, 11] width 33 height 12
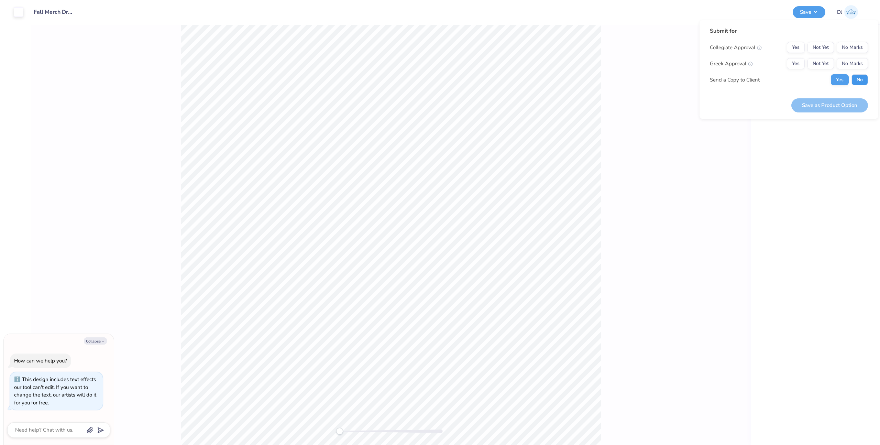
click at [858, 80] on button "No" at bounding box center [859, 79] width 16 height 11
click at [795, 47] on button "Yes" at bounding box center [795, 47] width 18 height 11
click at [844, 66] on button "No Marks" at bounding box center [851, 63] width 31 height 11
click at [825, 107] on button "Save as Product Option" at bounding box center [829, 105] width 77 height 14
type textarea "x"
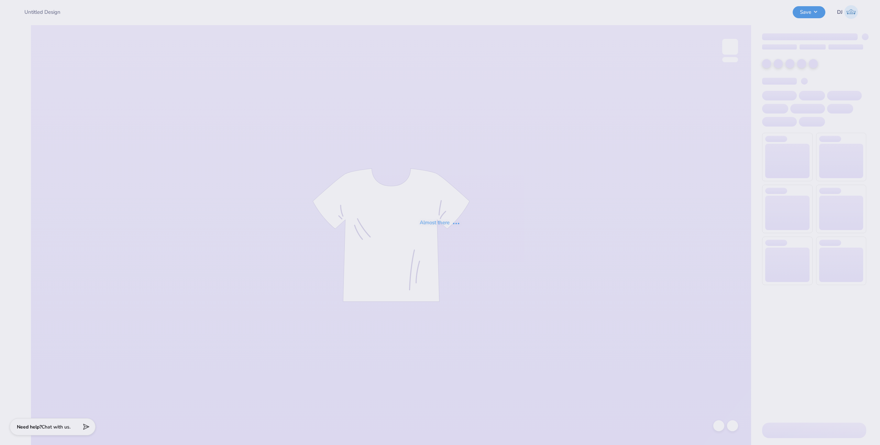
type input "Fall Merch Drop - [US_STATE] Rugby at The [GEOGRAPHIC_DATA][US_STATE]"
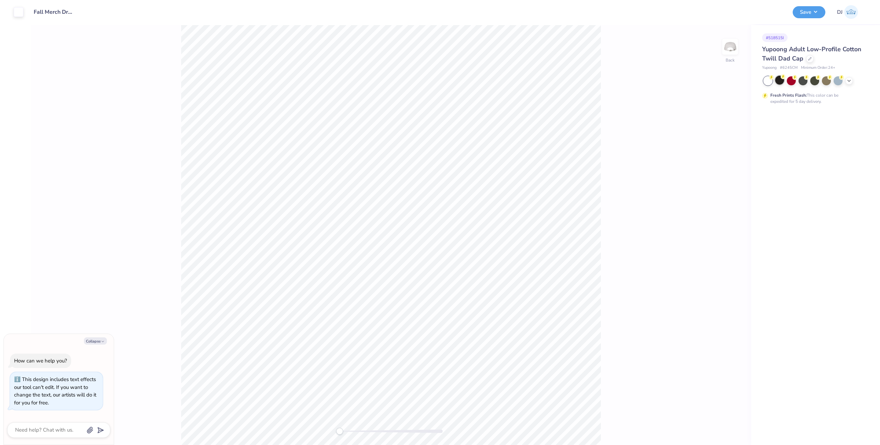
click at [780, 83] on div at bounding box center [779, 80] width 9 height 9
click at [809, 12] on button "Save" at bounding box center [808, 11] width 33 height 12
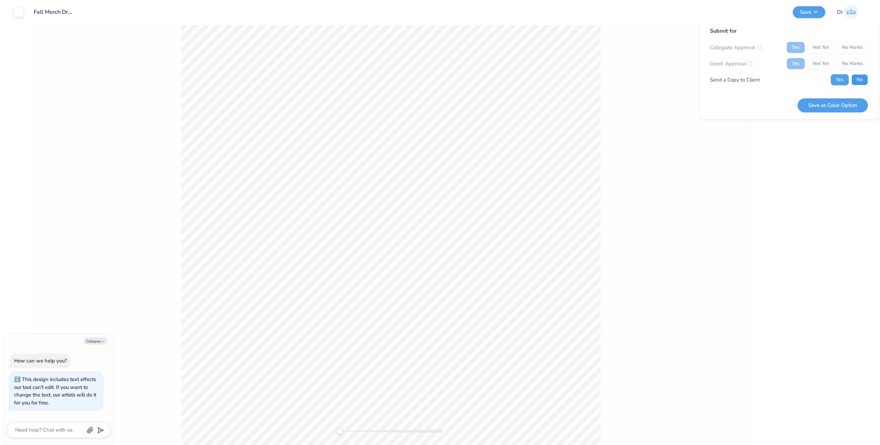
click at [862, 82] on button "No" at bounding box center [859, 79] width 16 height 11
click at [849, 101] on button "Save as Color Option" at bounding box center [832, 105] width 70 height 14
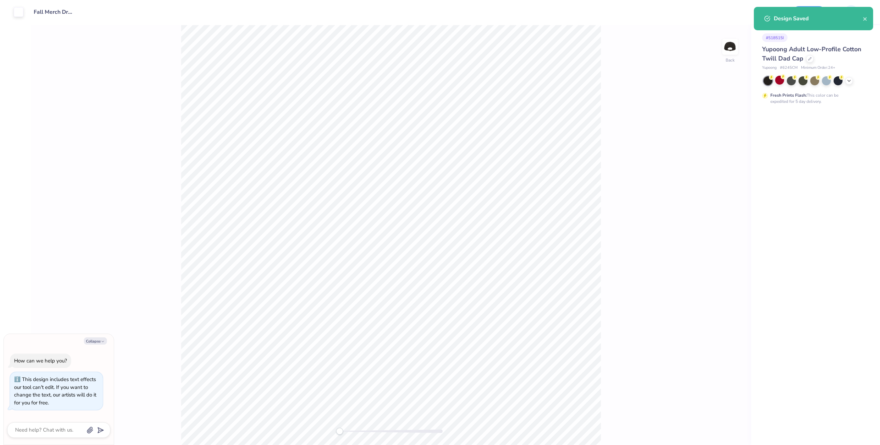
click at [844, 81] on div at bounding box center [814, 80] width 103 height 9
click at [849, 81] on icon at bounding box center [848, 79] width 5 height 5
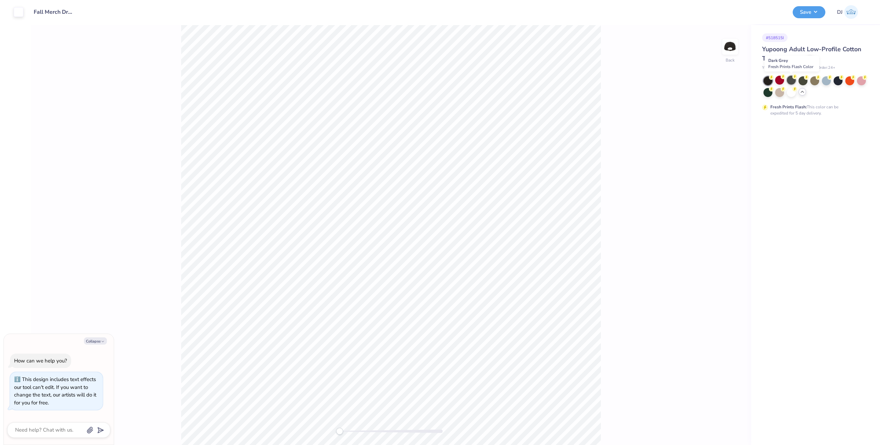
click at [791, 82] on div at bounding box center [790, 80] width 9 height 9
click at [817, 13] on button "Save" at bounding box center [808, 11] width 33 height 12
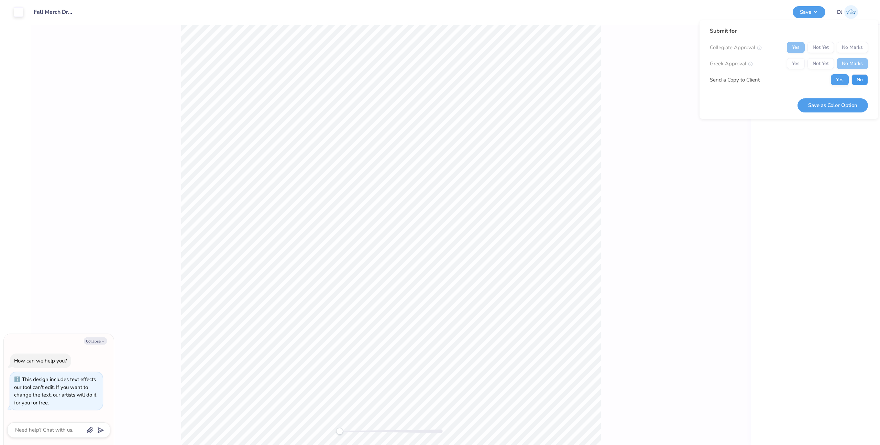
click at [857, 77] on button "No" at bounding box center [859, 79] width 16 height 11
click at [853, 108] on button "Save as Color Option" at bounding box center [832, 105] width 70 height 14
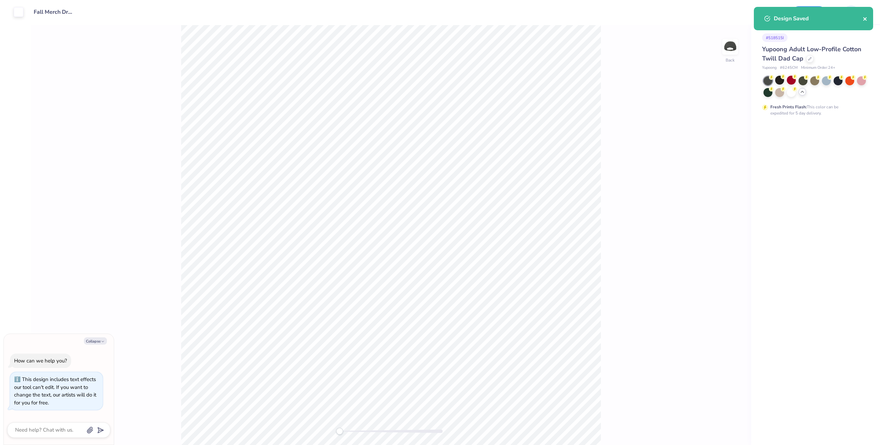
click at [865, 19] on icon "close" at bounding box center [864, 18] width 5 height 5
click at [809, 58] on icon at bounding box center [809, 58] width 3 height 3
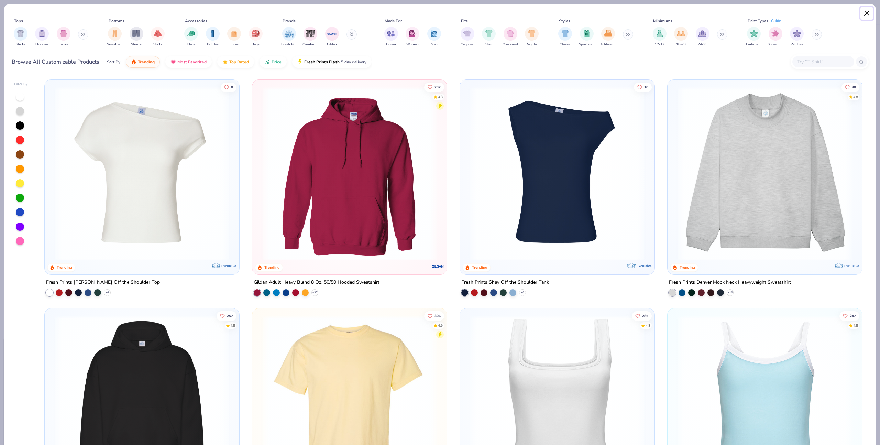
click at [866, 12] on button "Close" at bounding box center [866, 13] width 13 height 13
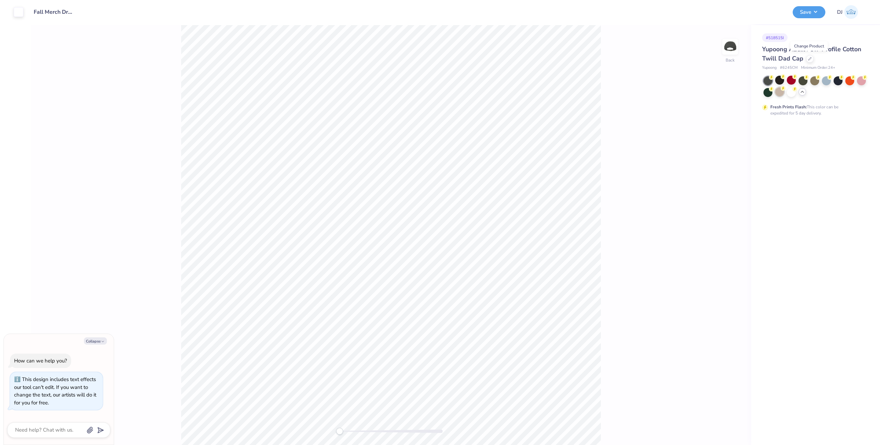
click at [783, 91] on div at bounding box center [779, 91] width 9 height 9
drag, startPoint x: 811, startPoint y: 14, endPoint x: 813, endPoint y: 18, distance: 5.1
click at [811, 14] on button "Save" at bounding box center [808, 12] width 33 height 12
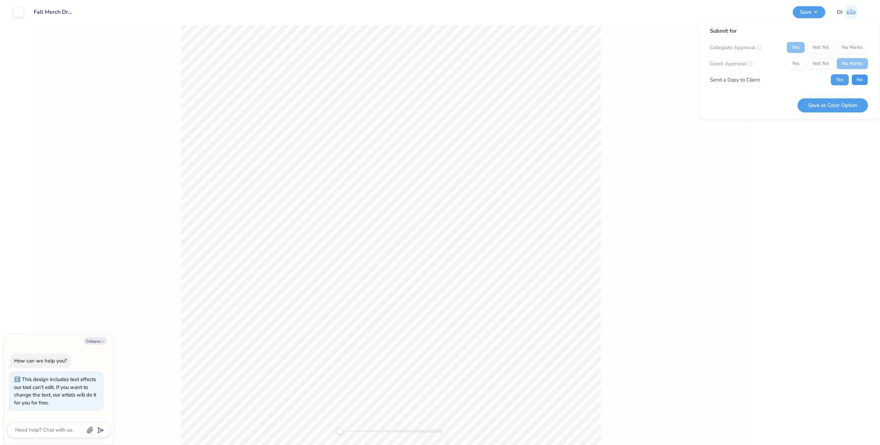
click at [857, 82] on button "No" at bounding box center [859, 79] width 16 height 11
click at [841, 100] on button "Save as Color Option" at bounding box center [832, 105] width 70 height 14
type textarea "x"
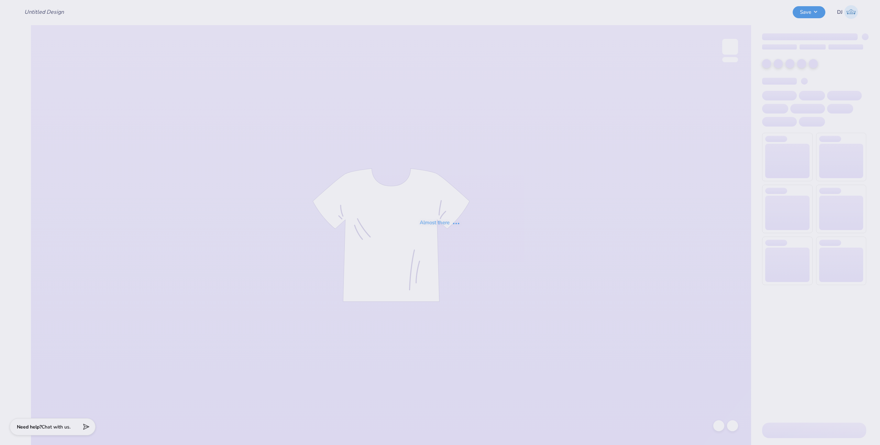
type input "Fall Merch Drop - [US_STATE] Rugby at The [GEOGRAPHIC_DATA][US_STATE]"
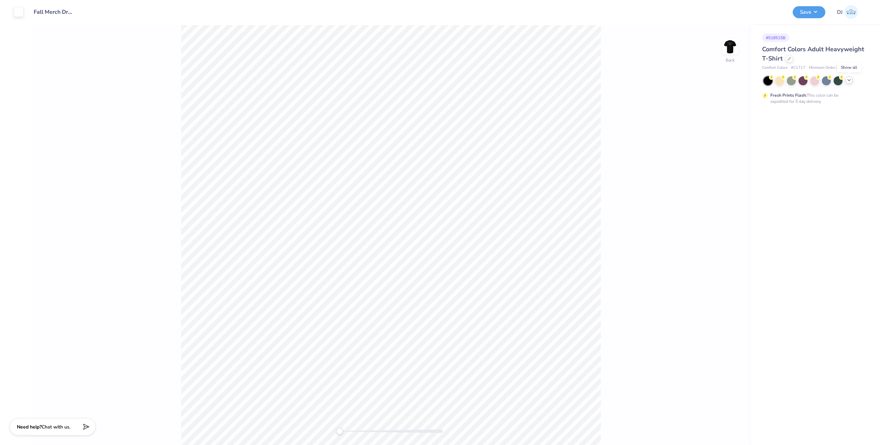
click at [850, 81] on icon at bounding box center [848, 79] width 5 height 5
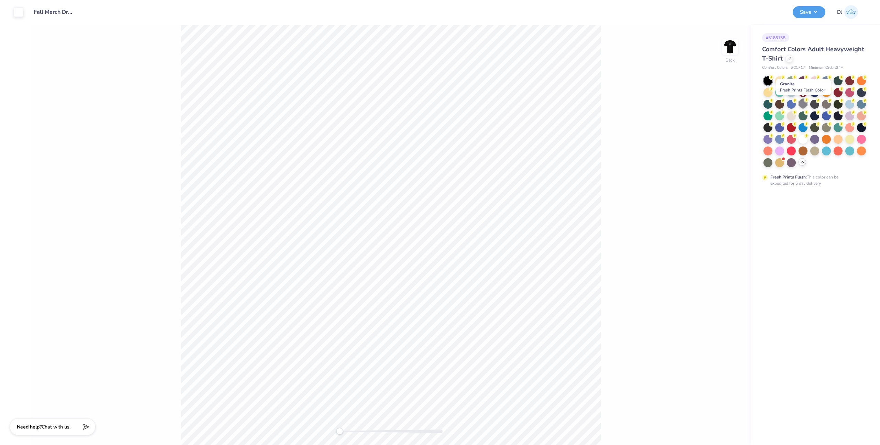
click at [799, 103] on div at bounding box center [802, 103] width 9 height 9
click at [825, 104] on div at bounding box center [826, 103] width 9 height 9
click at [816, 104] on div at bounding box center [814, 103] width 9 height 9
click at [726, 53] on img at bounding box center [729, 46] width 27 height 27
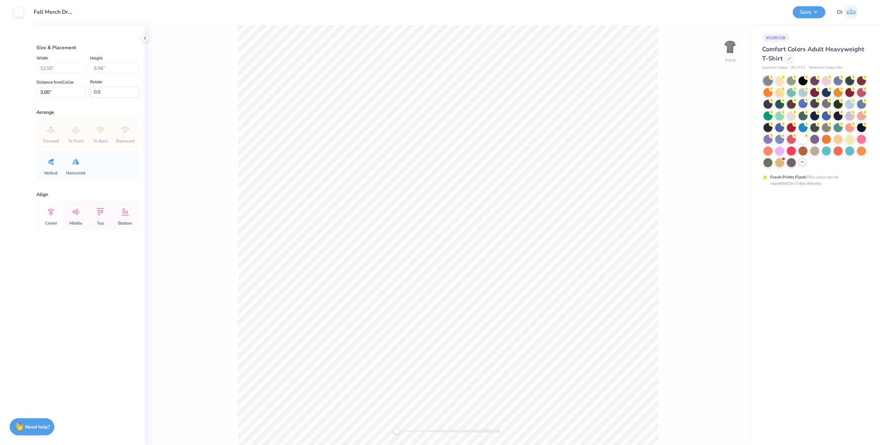
click at [51, 214] on icon at bounding box center [51, 212] width 6 height 8
click at [15, 14] on div at bounding box center [19, 12] width 10 height 10
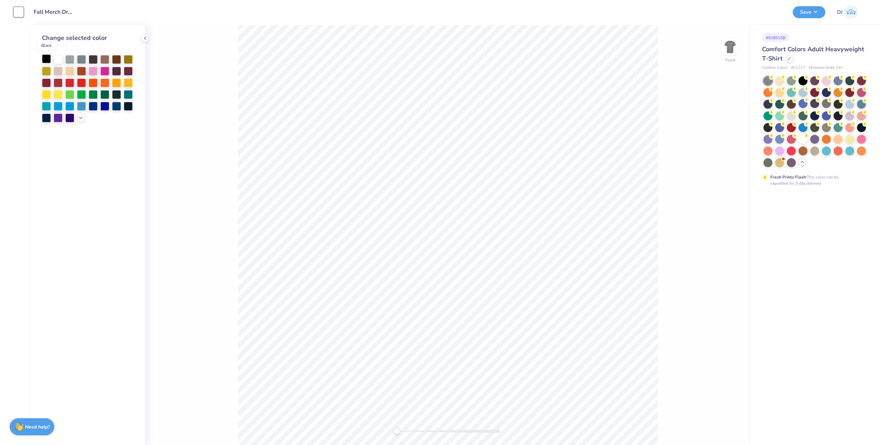
click at [48, 60] on div at bounding box center [46, 58] width 9 height 9
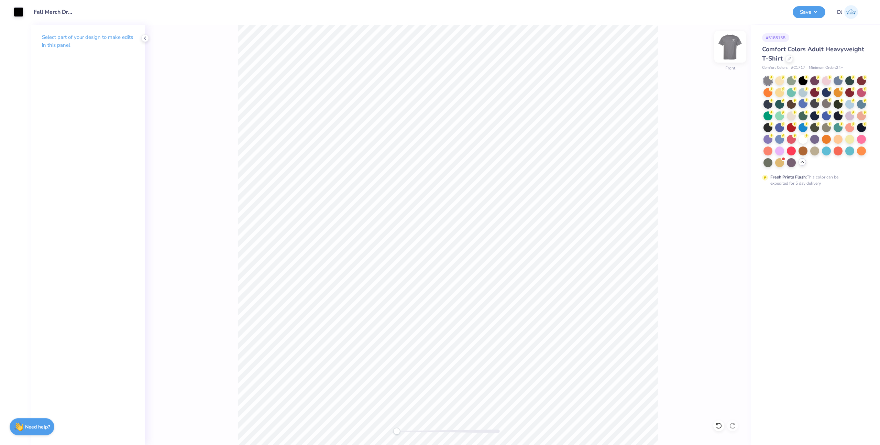
click at [729, 45] on img at bounding box center [729, 46] width 27 height 27
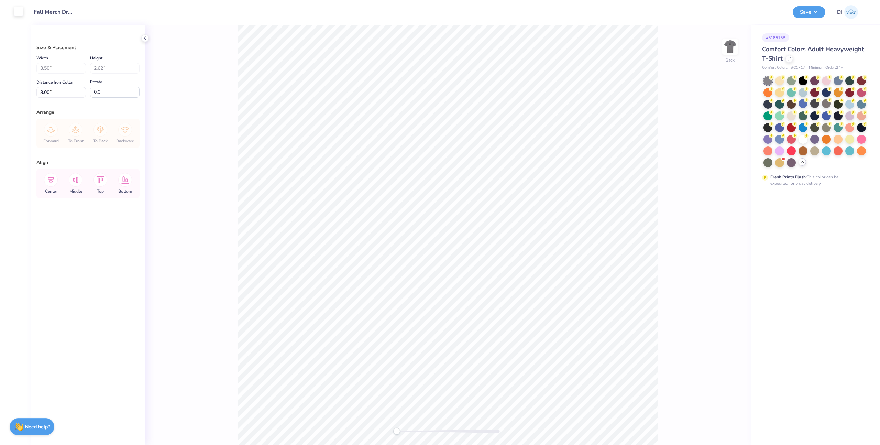
click at [16, 10] on div at bounding box center [19, 12] width 10 height 10
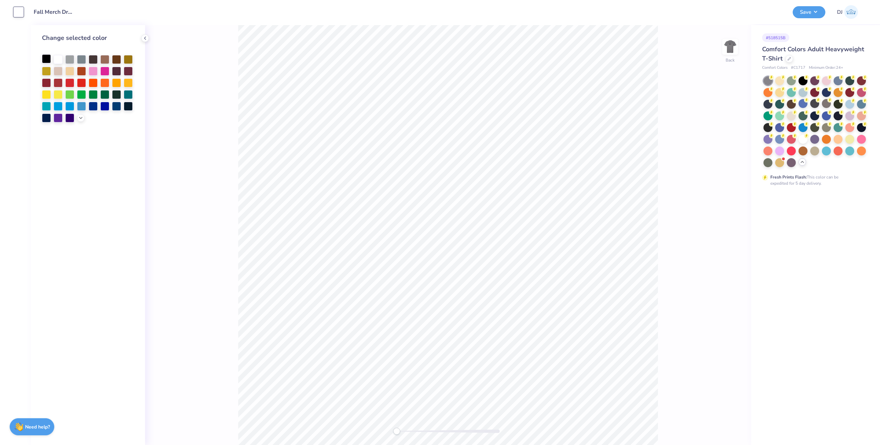
click at [47, 59] on div at bounding box center [46, 58] width 9 height 9
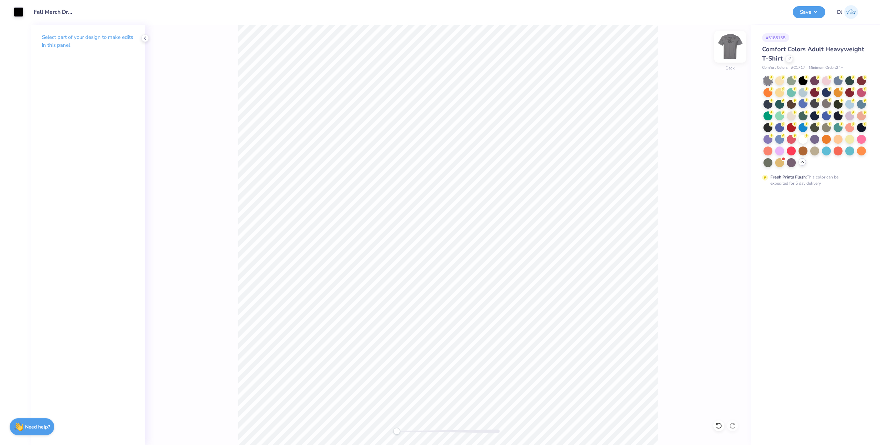
click at [730, 50] on img at bounding box center [729, 46] width 27 height 27
click at [730, 48] on img at bounding box center [729, 46] width 27 height 27
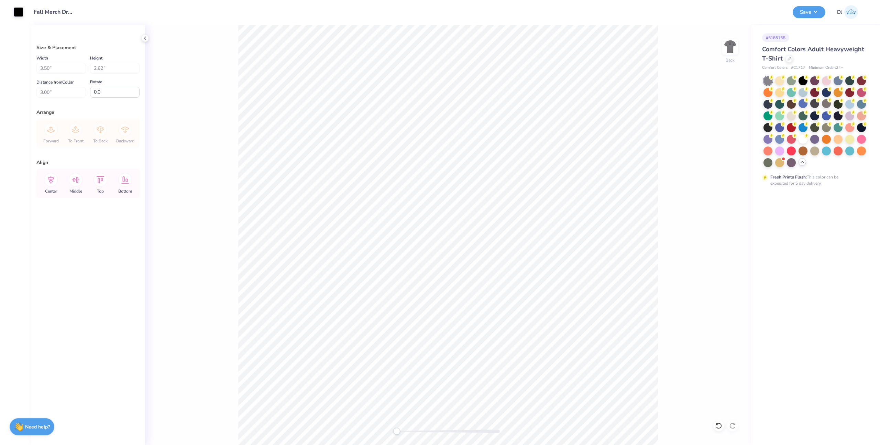
drag, startPoint x: 20, startPoint y: 13, endPoint x: 21, endPoint y: 17, distance: 3.6
click at [20, 14] on div at bounding box center [19, 12] width 10 height 10
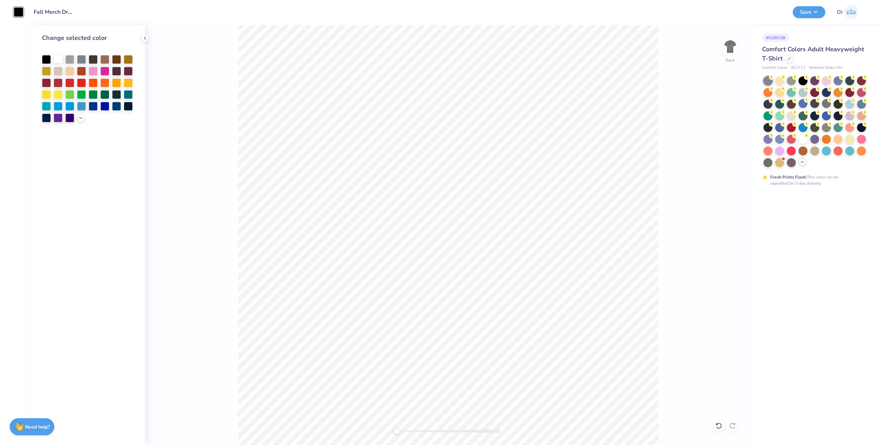
drag, startPoint x: 58, startPoint y: 57, endPoint x: 62, endPoint y: 61, distance: 4.6
click at [58, 57] on div at bounding box center [58, 58] width 9 height 9
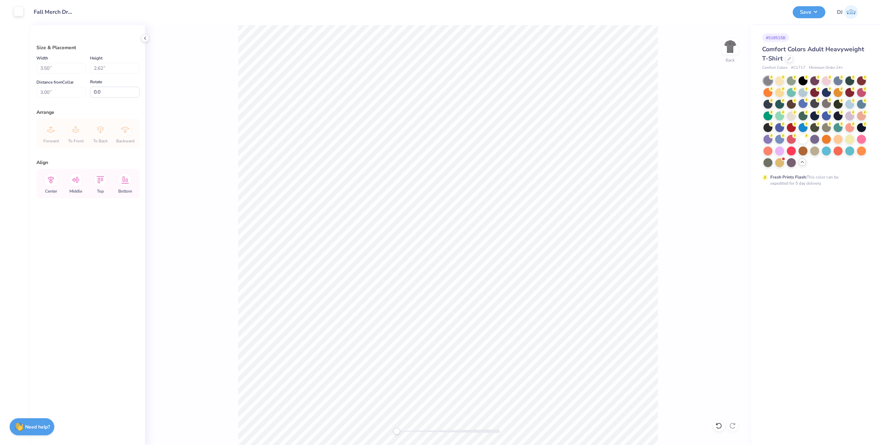
click at [14, 12] on div at bounding box center [19, 12] width 10 height 10
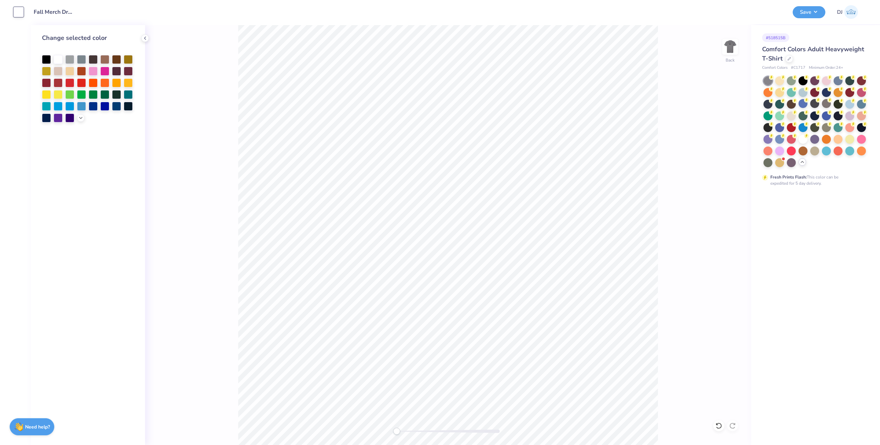
drag, startPoint x: 46, startPoint y: 56, endPoint x: 64, endPoint y: 58, distance: 18.0
click at [46, 56] on div at bounding box center [46, 59] width 9 height 9
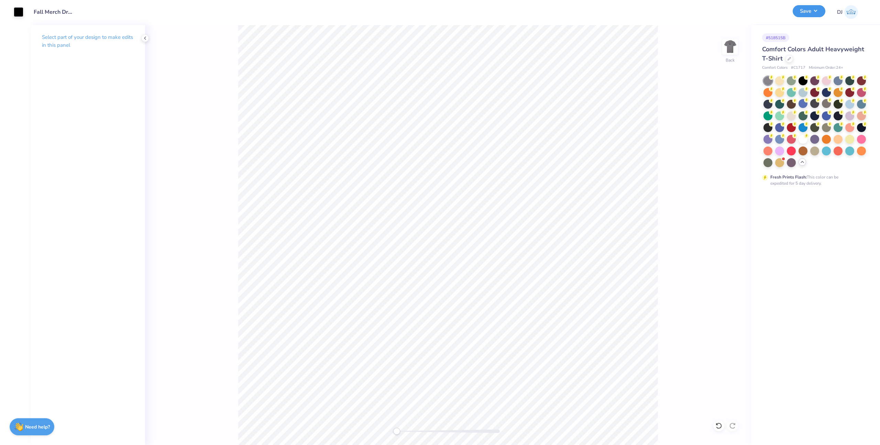
click at [811, 13] on button "Save" at bounding box center [808, 11] width 33 height 12
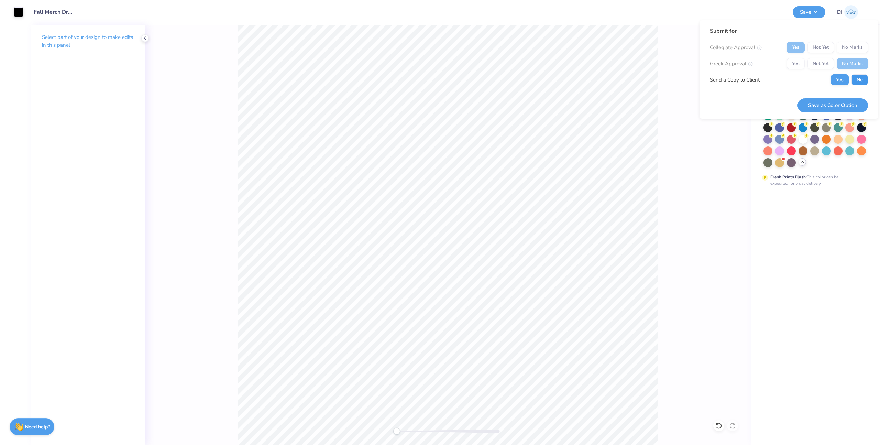
click at [856, 78] on button "No" at bounding box center [859, 79] width 16 height 11
click at [856, 102] on button "Save as Color Option" at bounding box center [832, 105] width 70 height 14
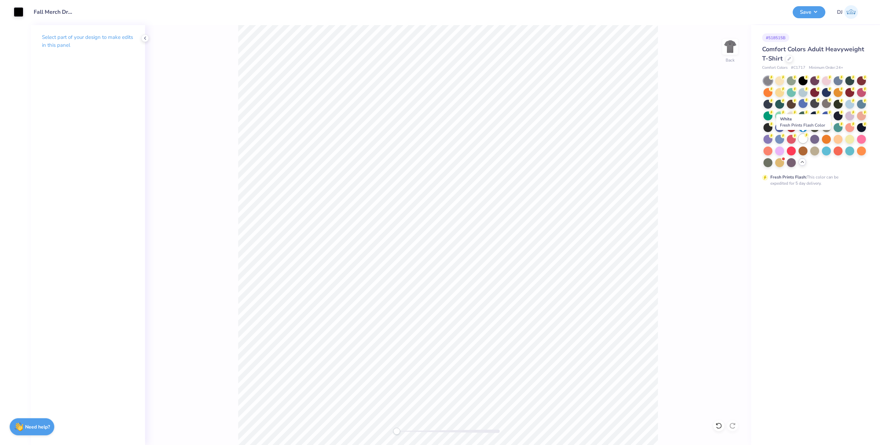
click at [802, 141] on div at bounding box center [802, 138] width 9 height 9
click at [730, 47] on img at bounding box center [729, 46] width 27 height 27
click at [792, 18] on div "Save DJ" at bounding box center [833, 12] width 82 height 24
click at [811, 16] on button "Save" at bounding box center [808, 11] width 33 height 12
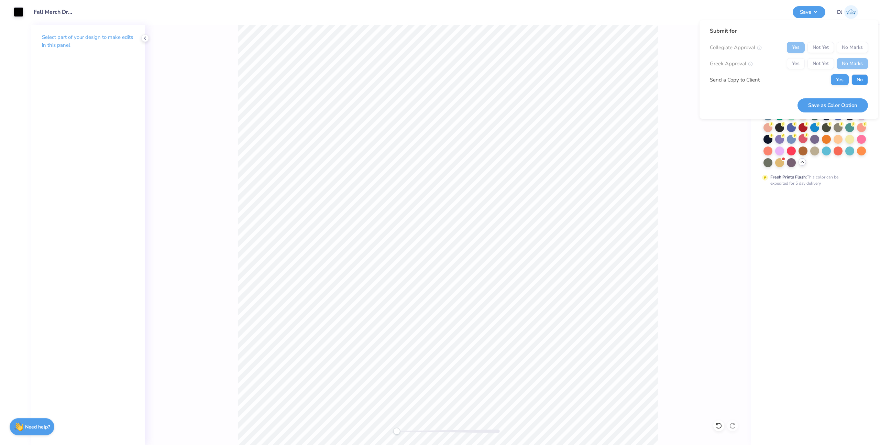
click at [860, 75] on button "No" at bounding box center [859, 79] width 16 height 11
click at [852, 103] on button "Save as Color Option" at bounding box center [832, 105] width 70 height 14
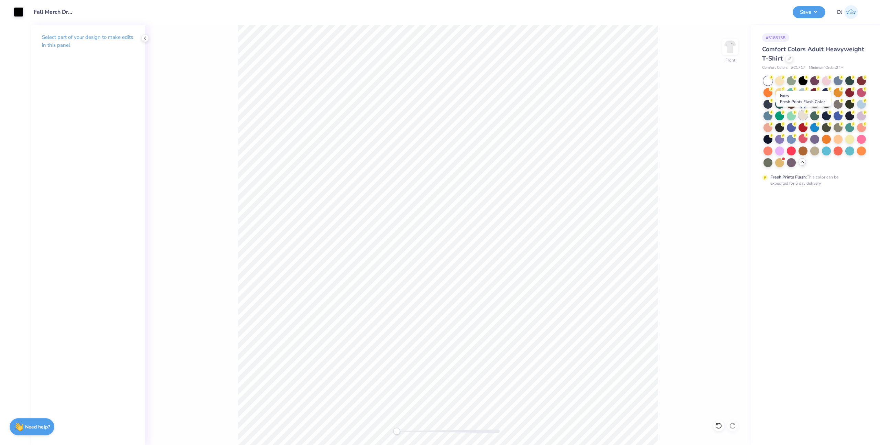
click at [806, 116] on div at bounding box center [802, 115] width 9 height 9
click at [822, 14] on button "Save" at bounding box center [808, 11] width 33 height 12
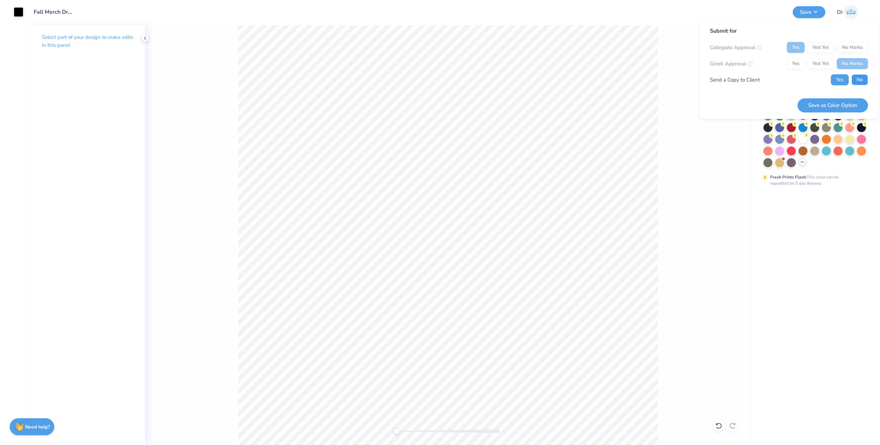
click at [860, 81] on button "No" at bounding box center [859, 79] width 16 height 11
click at [849, 99] on button "Save as Color Option" at bounding box center [832, 105] width 70 height 14
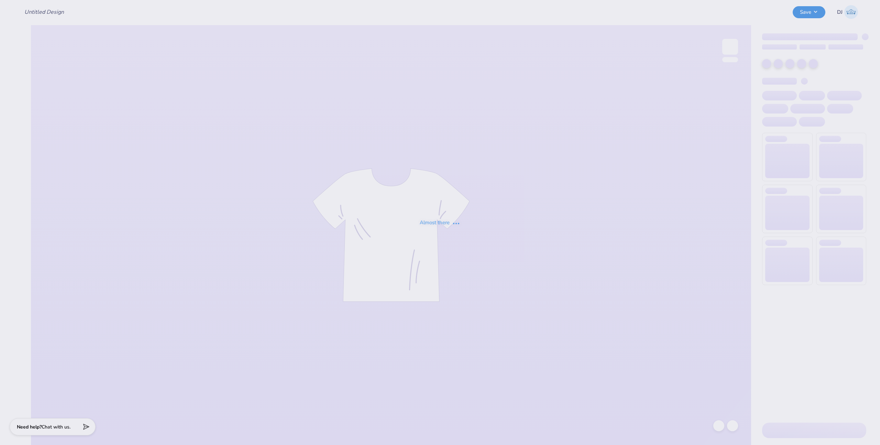
type input "Fall Merch Drop - [US_STATE] Rugby at The [GEOGRAPHIC_DATA][US_STATE]"
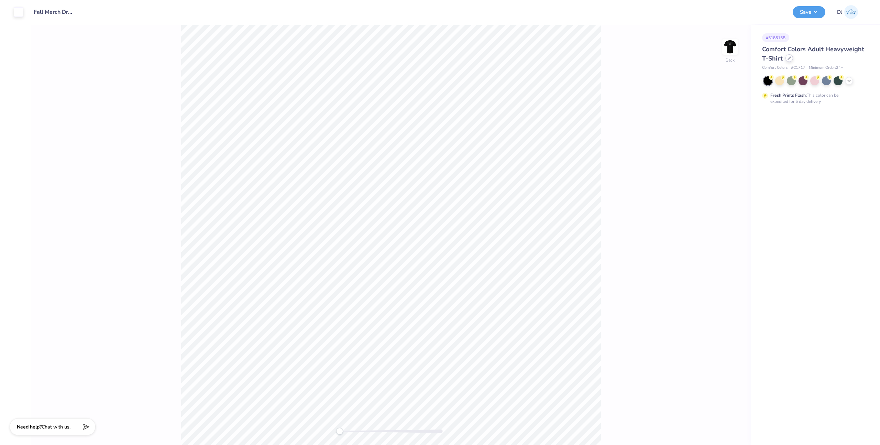
click at [786, 59] on div at bounding box center [789, 58] width 8 height 8
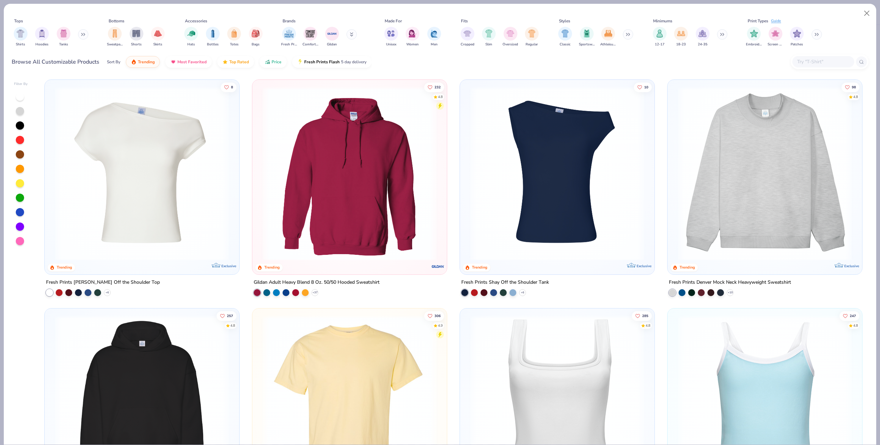
click at [817, 62] on input "text" at bounding box center [822, 62] width 53 height 8
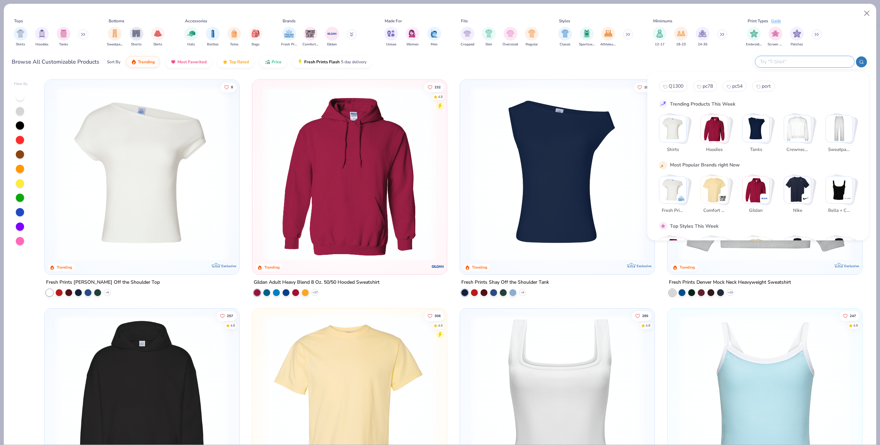
paste input "NKBQ5231"
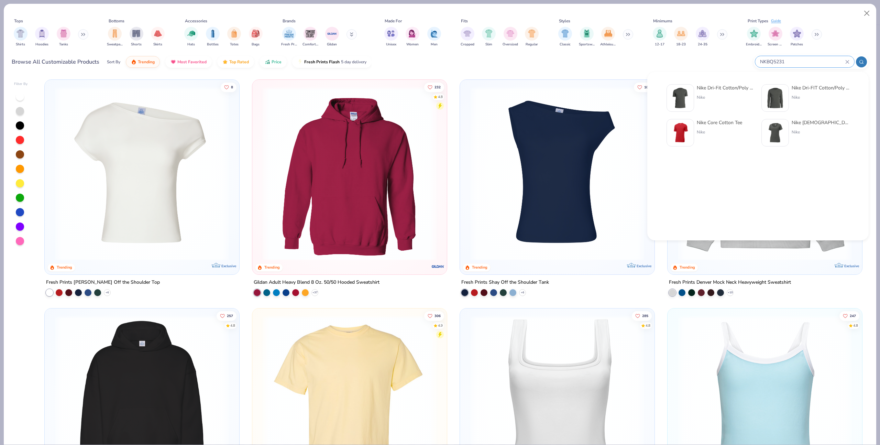
type input "NKBQ5231"
click at [701, 84] on div "Nike Dri-Fit Cotton/Poly Tee" at bounding box center [725, 87] width 58 height 7
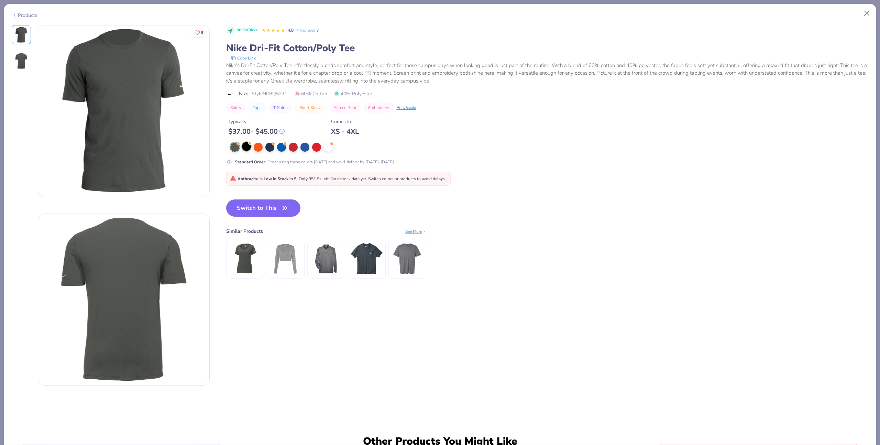
click at [244, 146] on div at bounding box center [246, 146] width 9 height 9
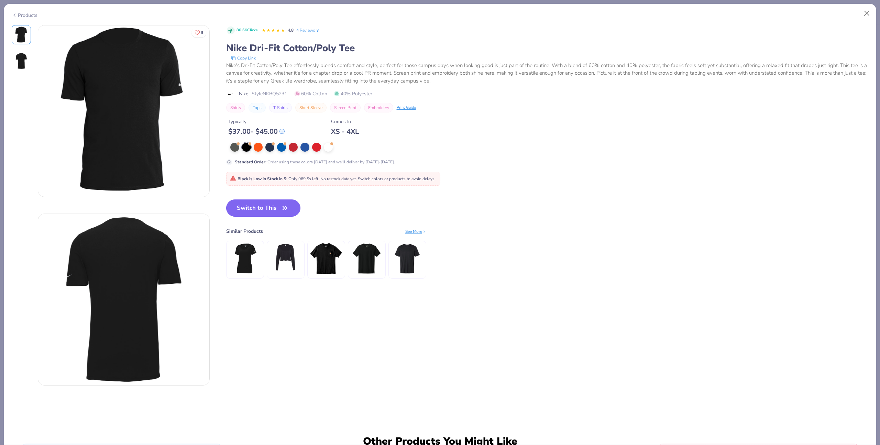
click at [264, 206] on button "Switch to This" at bounding box center [263, 207] width 75 height 17
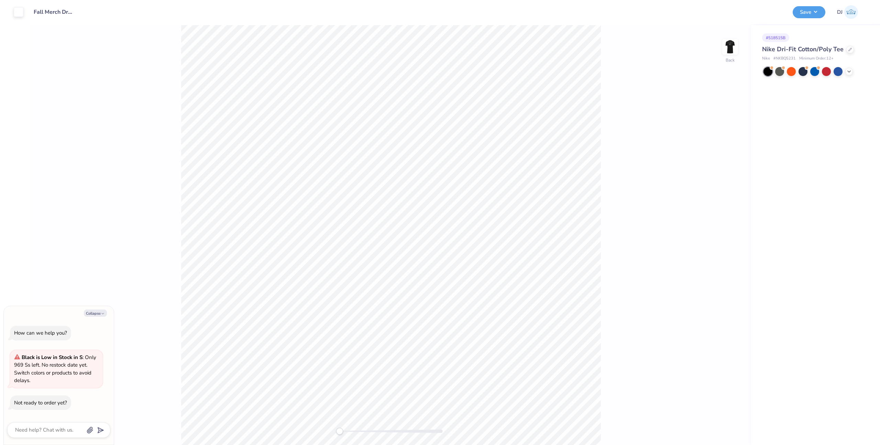
type textarea "x"
click at [47, 92] on input "2.44" at bounding box center [60, 92] width 49 height 11
type input "3"
type textarea "x"
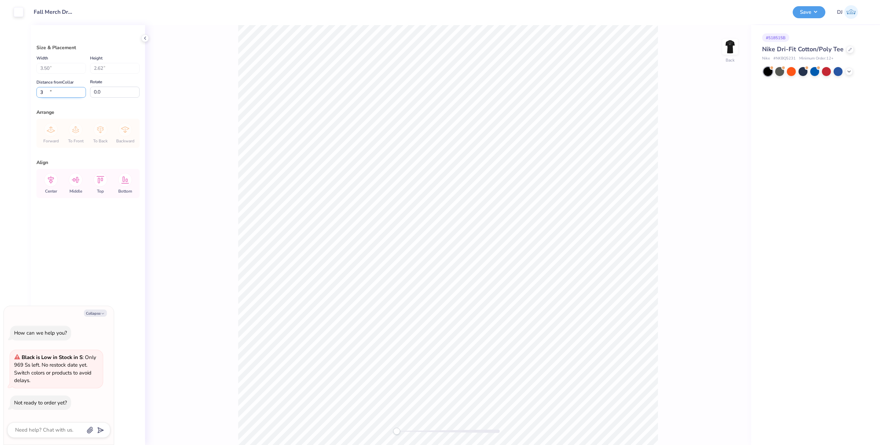
type input "3.00"
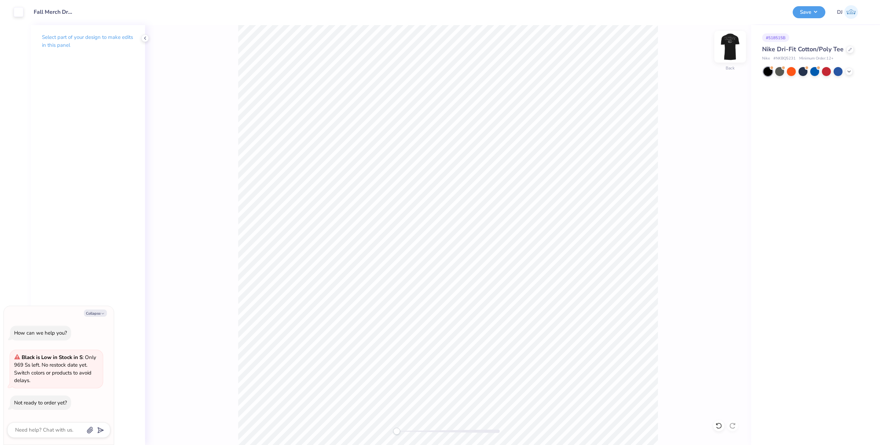
click at [727, 52] on img at bounding box center [729, 46] width 27 height 27
type textarea "x"
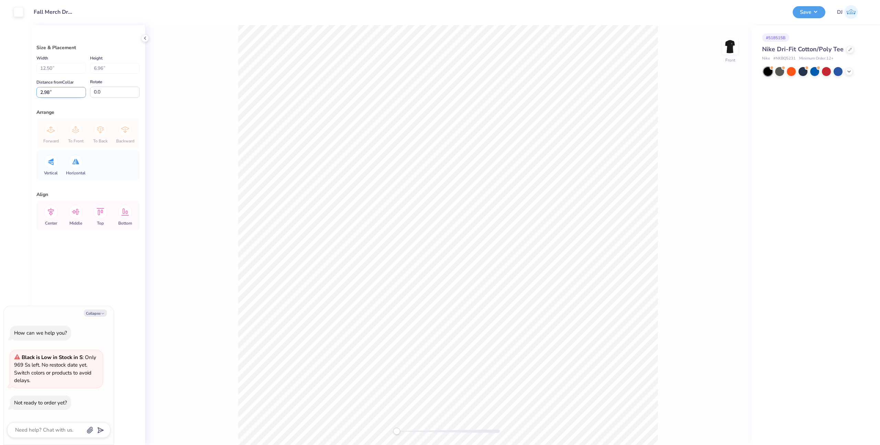
click at [41, 93] on input "2.98" at bounding box center [60, 92] width 49 height 11
type input "3"
click at [54, 93] on input "3" at bounding box center [60, 92] width 49 height 11
click at [48, 215] on icon at bounding box center [51, 212] width 14 height 14
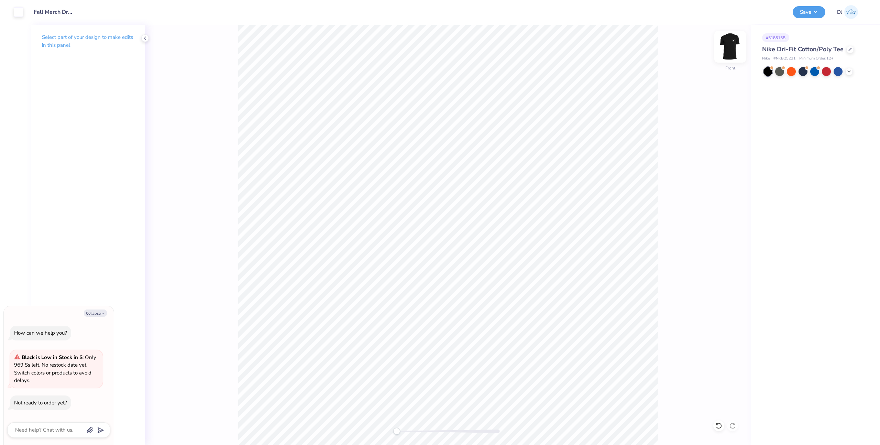
click at [735, 44] on img at bounding box center [729, 46] width 27 height 27
click at [800, 17] on button "Save" at bounding box center [808, 11] width 33 height 12
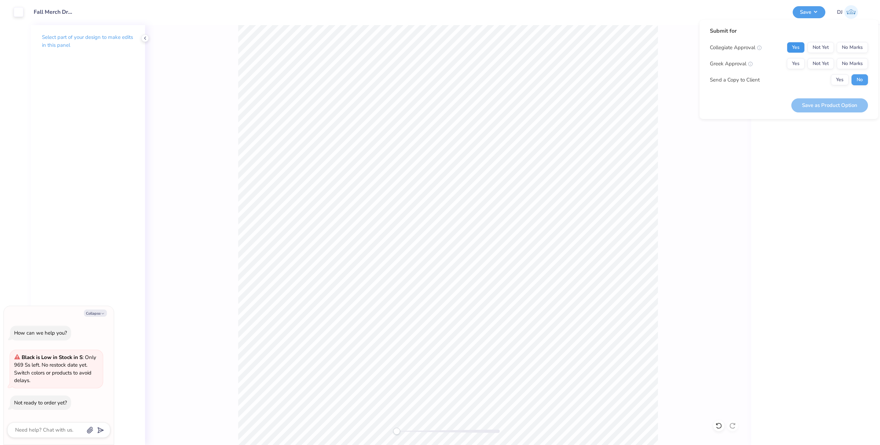
click at [802, 47] on button "Yes" at bounding box center [795, 47] width 18 height 11
click at [862, 62] on button "No Marks" at bounding box center [851, 63] width 31 height 11
click at [839, 105] on button "Save as Product Option" at bounding box center [829, 105] width 77 height 14
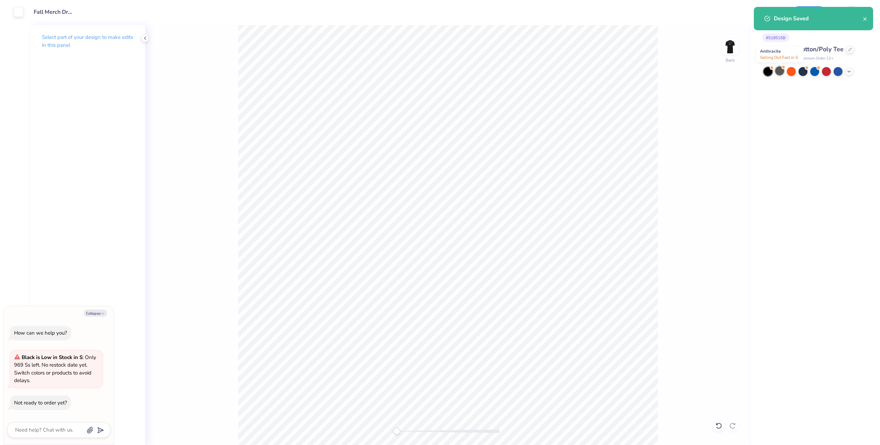
click at [781, 74] on div at bounding box center [779, 70] width 9 height 9
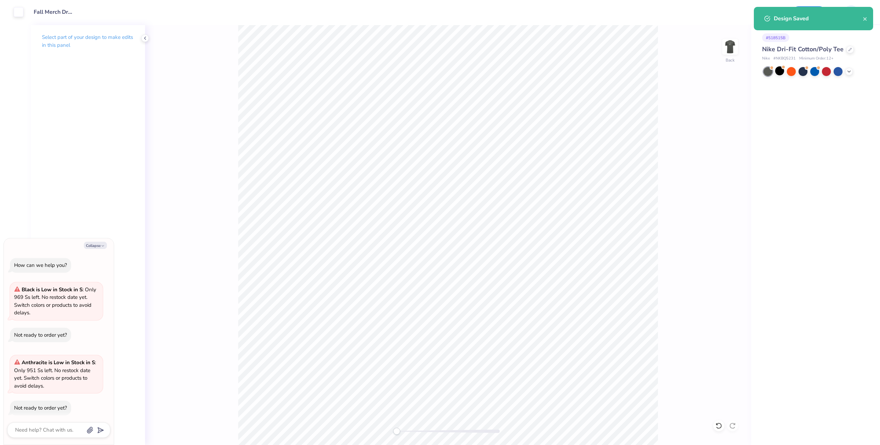
scroll to position [5, 0]
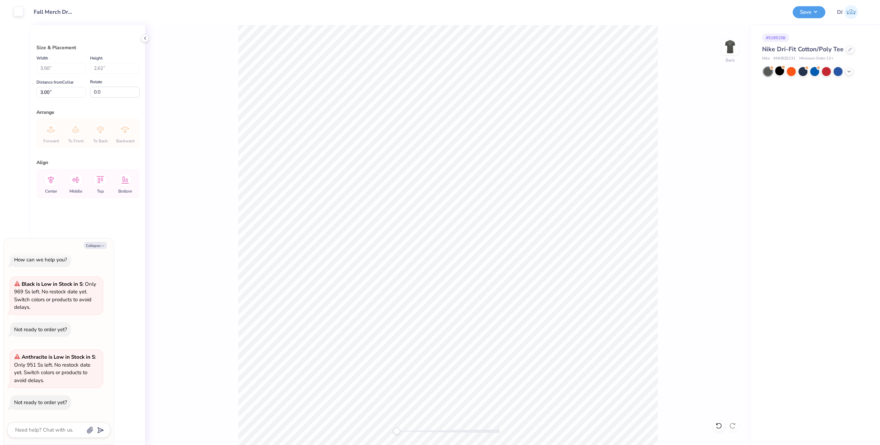
click at [15, 10] on div at bounding box center [19, 12] width 10 height 10
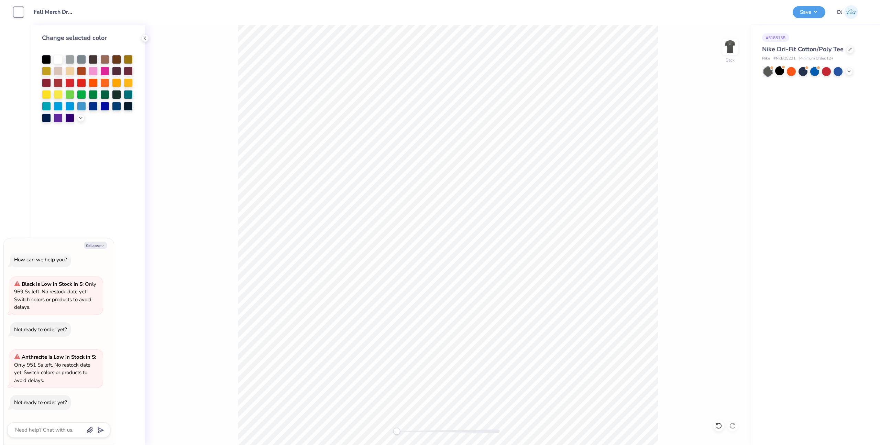
drag, startPoint x: 47, startPoint y: 59, endPoint x: 146, endPoint y: 66, distance: 99.6
click at [47, 59] on div at bounding box center [46, 59] width 9 height 9
click at [731, 48] on img at bounding box center [729, 46] width 27 height 27
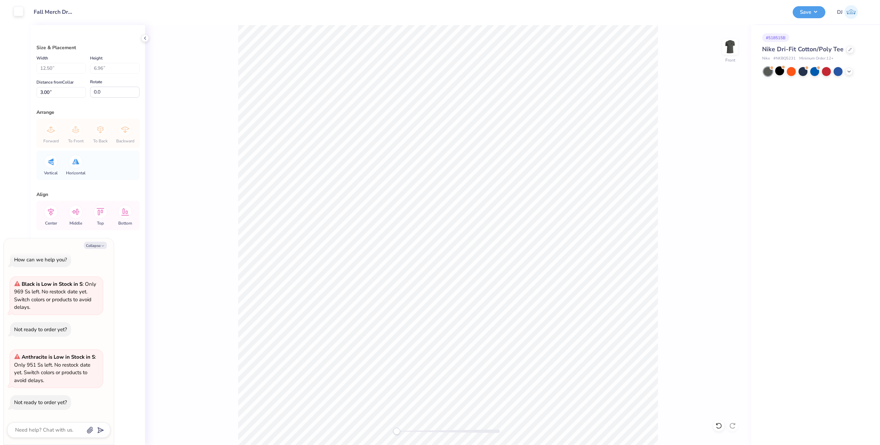
click at [14, 9] on div at bounding box center [19, 12] width 10 height 10
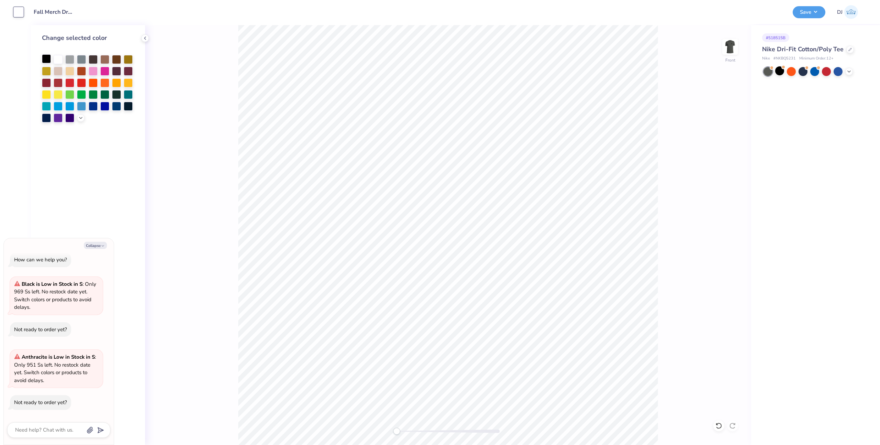
click at [49, 60] on div at bounding box center [46, 58] width 9 height 9
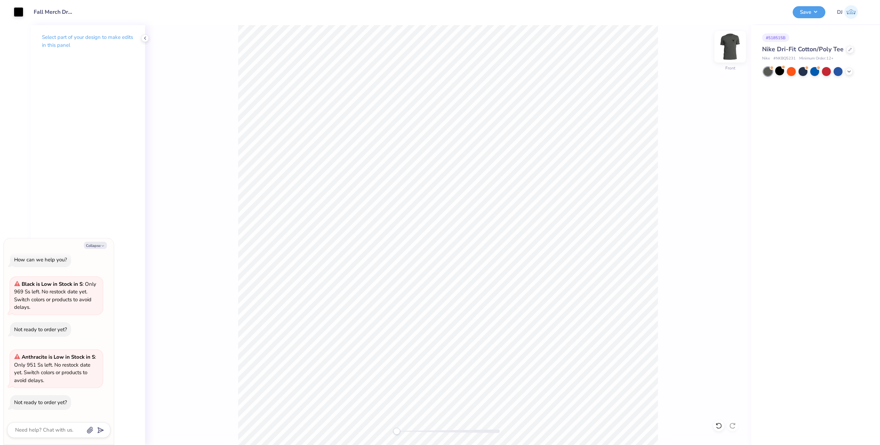
click at [729, 47] on img at bounding box center [729, 46] width 27 height 27
click at [814, 11] on button "Save" at bounding box center [808, 11] width 33 height 12
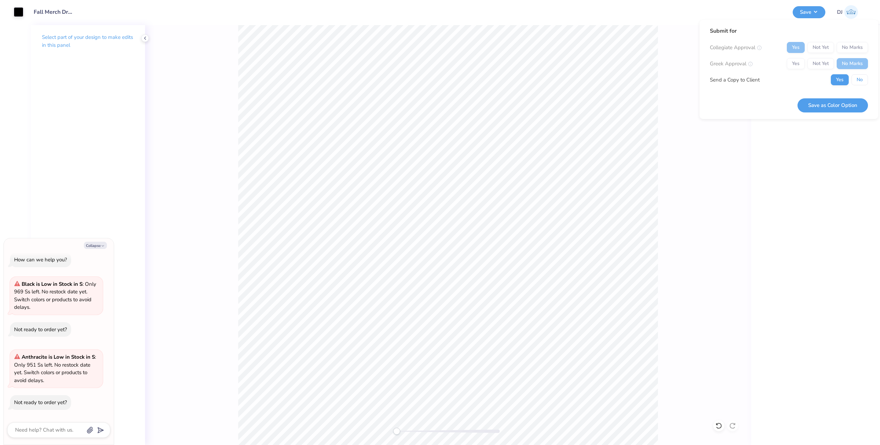
drag, startPoint x: 857, startPoint y: 80, endPoint x: 848, endPoint y: 94, distance: 17.1
click at [857, 80] on button "No" at bounding box center [859, 79] width 16 height 11
click at [839, 108] on button "Save as Color Option" at bounding box center [832, 105] width 70 height 14
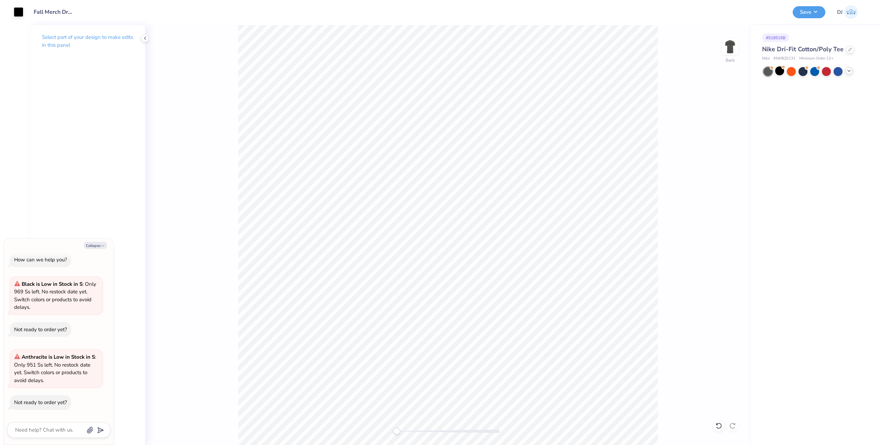
click at [847, 72] on icon at bounding box center [848, 70] width 5 height 5
click at [860, 70] on div at bounding box center [861, 70] width 9 height 9
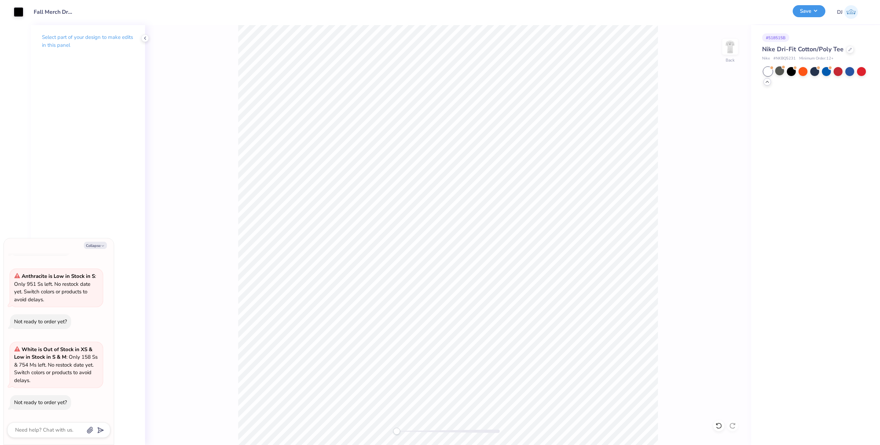
click at [803, 11] on button "Save" at bounding box center [808, 11] width 33 height 12
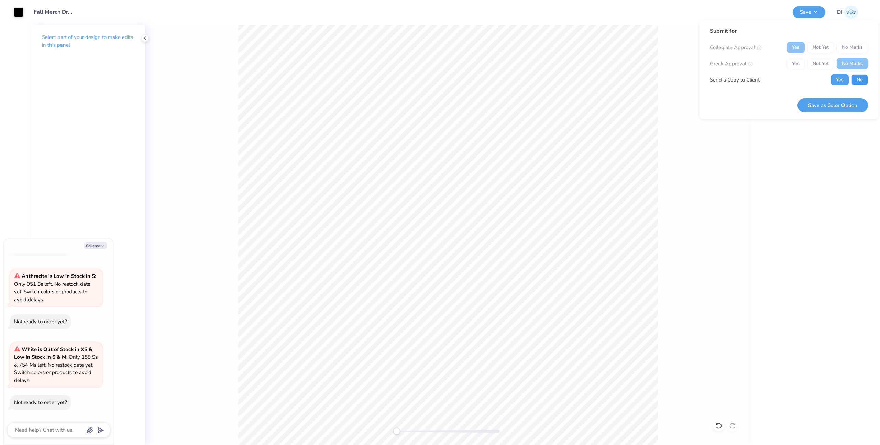
click at [858, 74] on button "No" at bounding box center [859, 79] width 16 height 11
click at [851, 102] on button "Save as Color Option" at bounding box center [832, 105] width 70 height 14
type textarea "x"
